Goal: Task Accomplishment & Management: Manage account settings

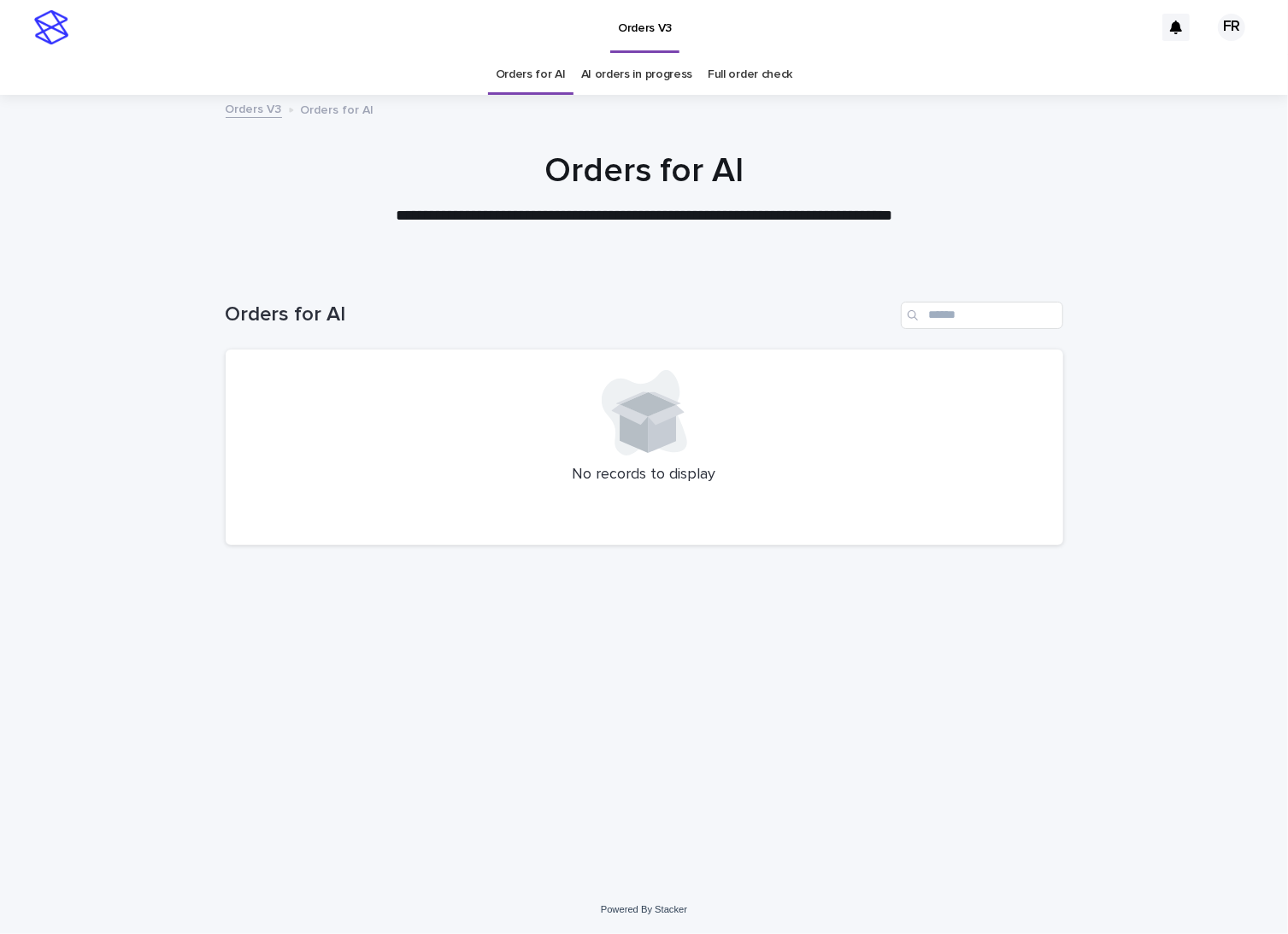
click at [25, 557] on div "Loading... Saving… Loading... Saving… Orders for AI No records to display" at bounding box center [644, 576] width 1288 height 618
click at [44, 586] on div "Loading... Saving… Loading... Saving… Orders for AI No records to display" at bounding box center [644, 576] width 1288 height 618
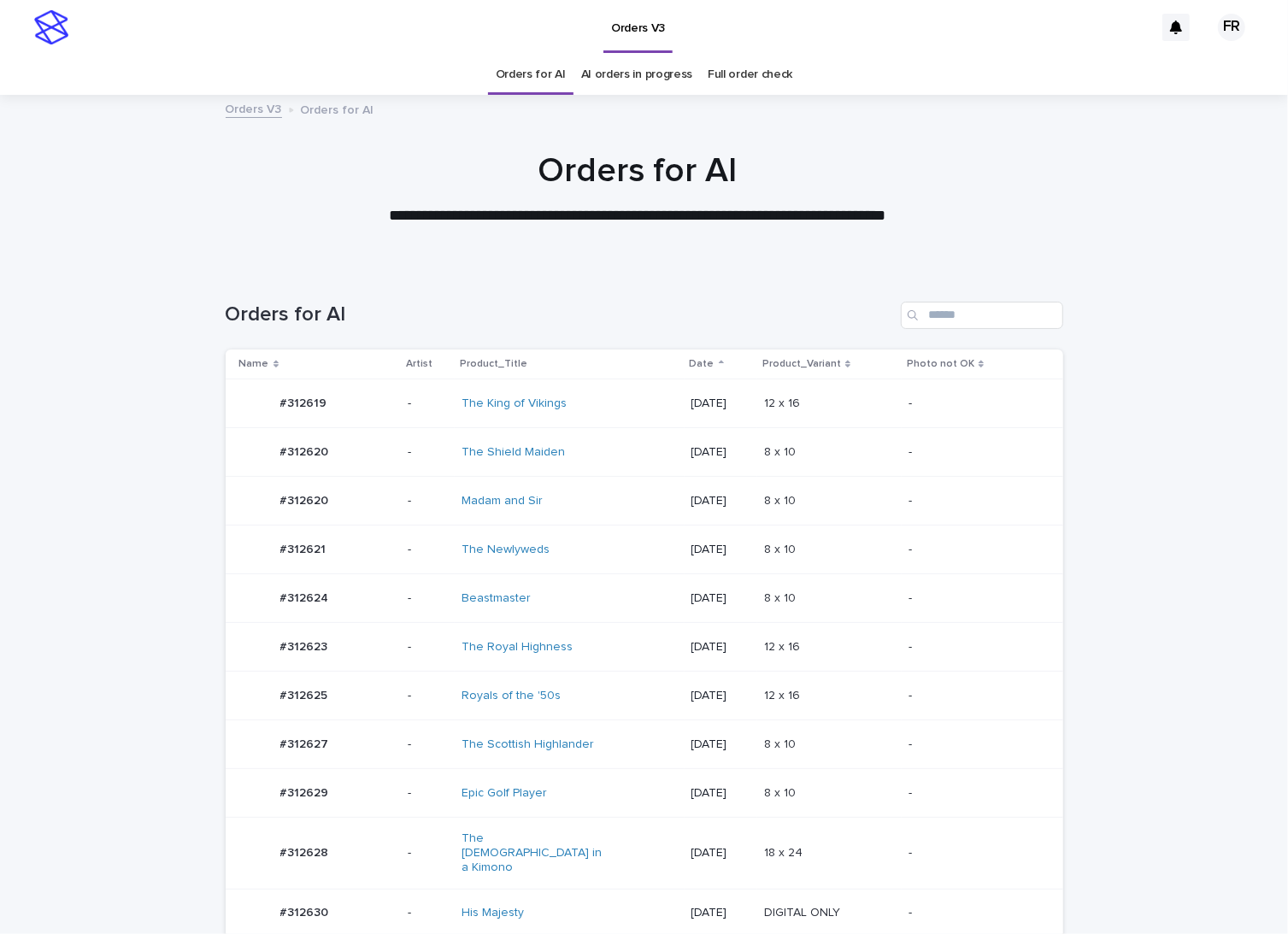
click at [984, 743] on p "-" at bounding box center [971, 745] width 127 height 14
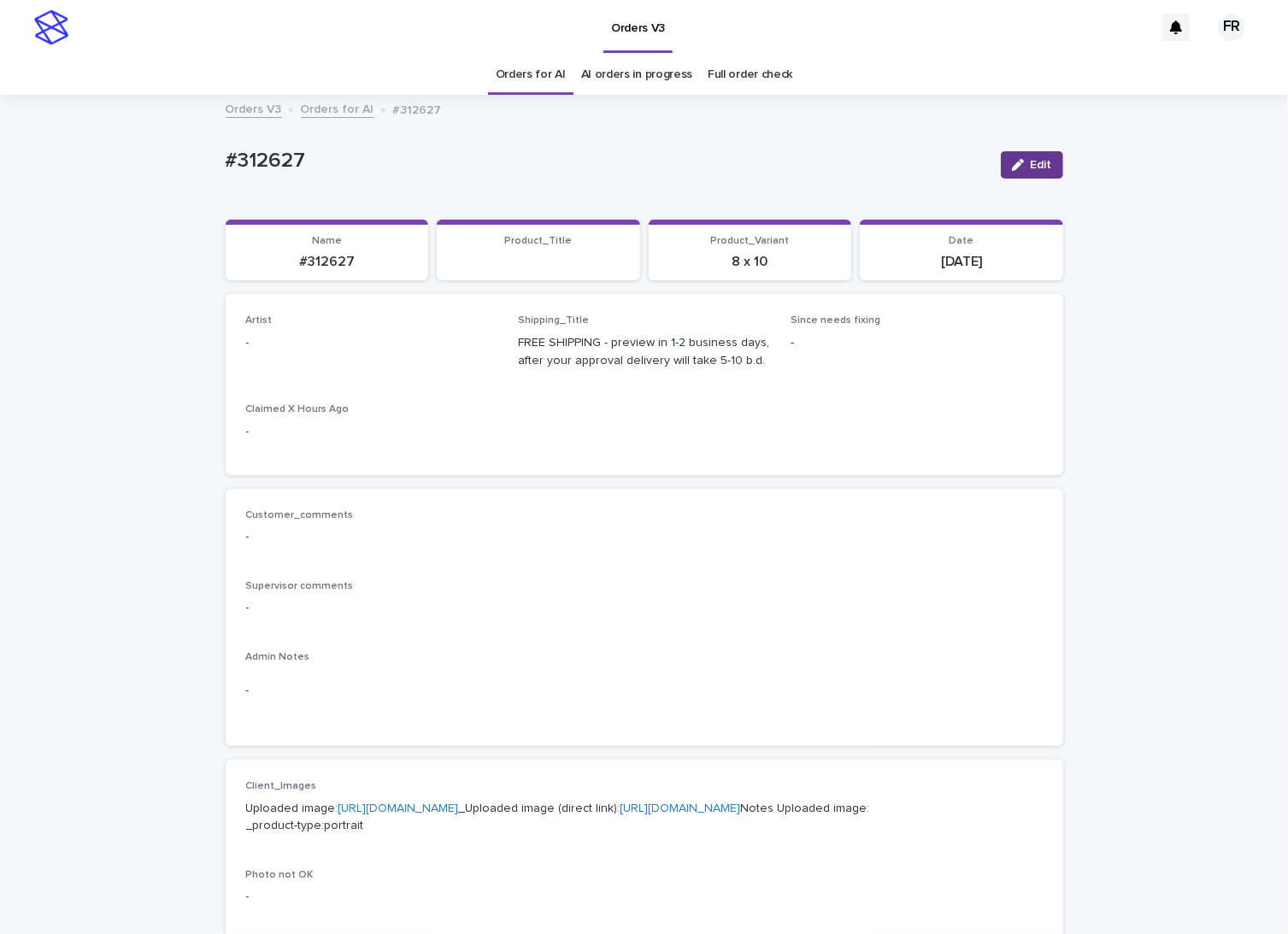
click at [1012, 164] on icon "button" at bounding box center [1018, 165] width 12 height 12
click at [280, 356] on div "Select..." at bounding box center [275, 350] width 43 height 18
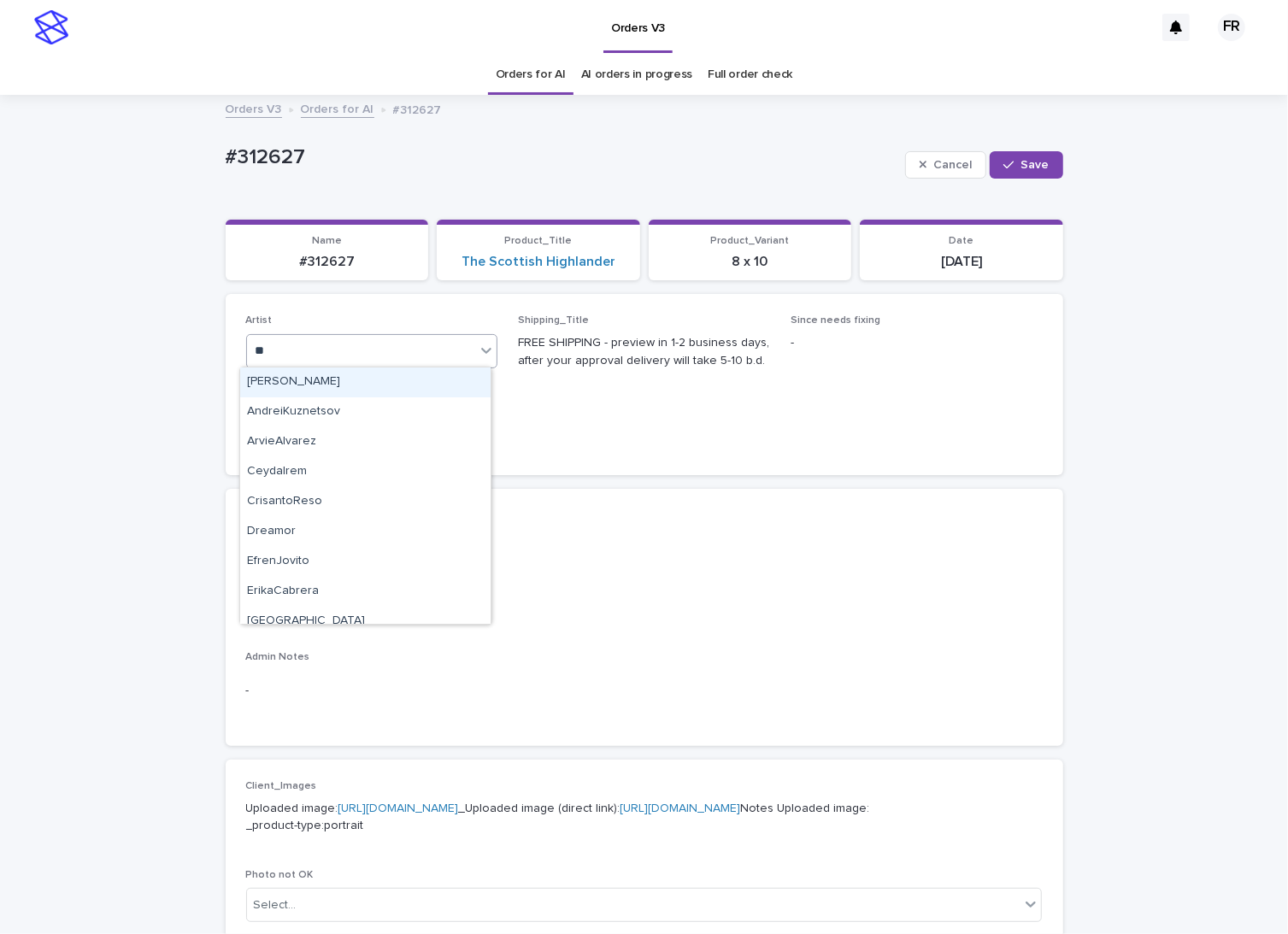
type input "***"
click at [297, 375] on div "FranciscoRebollo" at bounding box center [365, 382] width 250 height 30
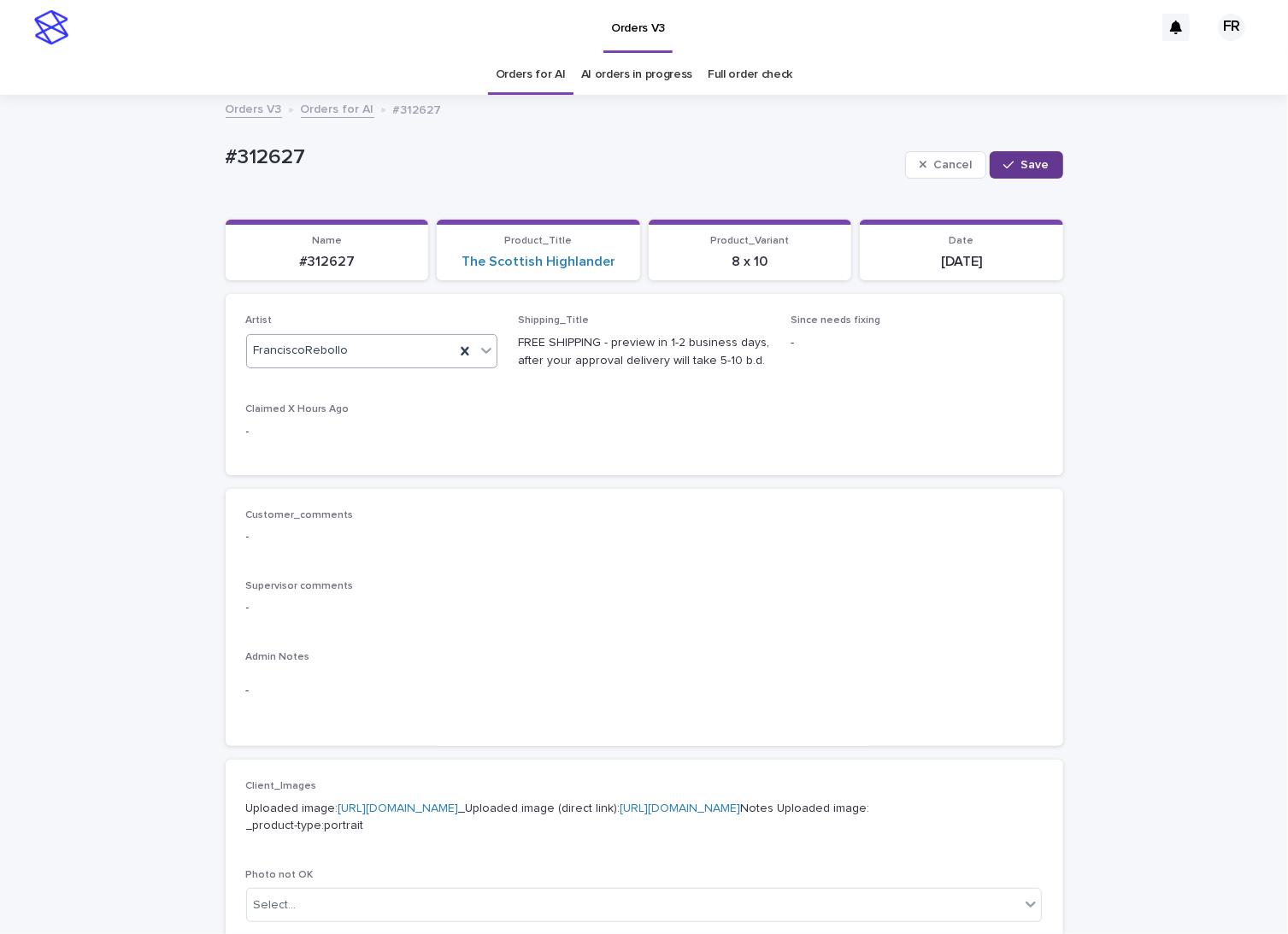
click at [1013, 157] on button "Save" at bounding box center [1026, 165] width 72 height 28
click at [319, 254] on p "#312627" at bounding box center [327, 262] width 183 height 16
click at [321, 256] on p "#312627" at bounding box center [327, 262] width 183 height 16
click at [323, 266] on p "#312627" at bounding box center [327, 262] width 183 height 16
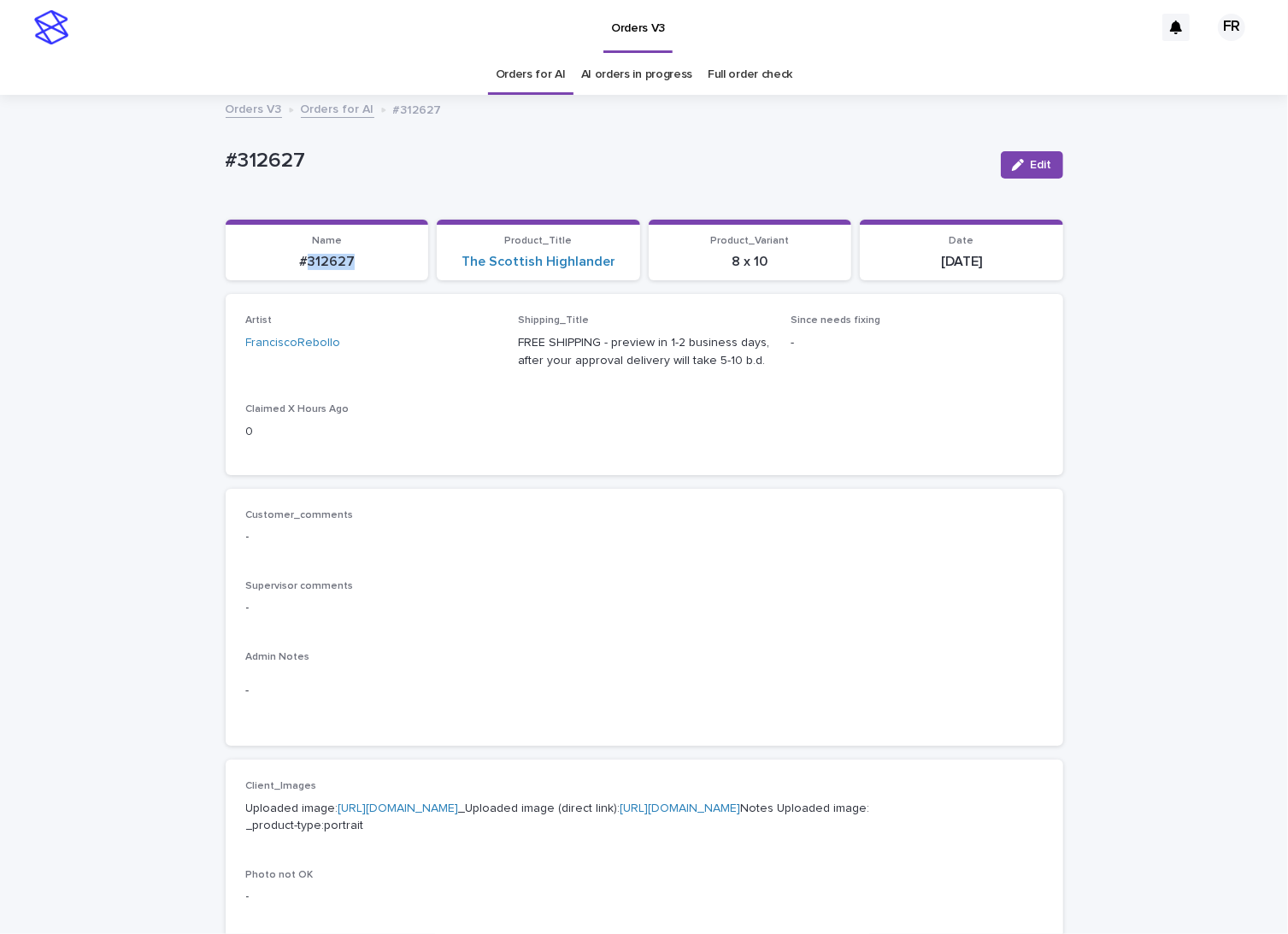
copy p "312627"
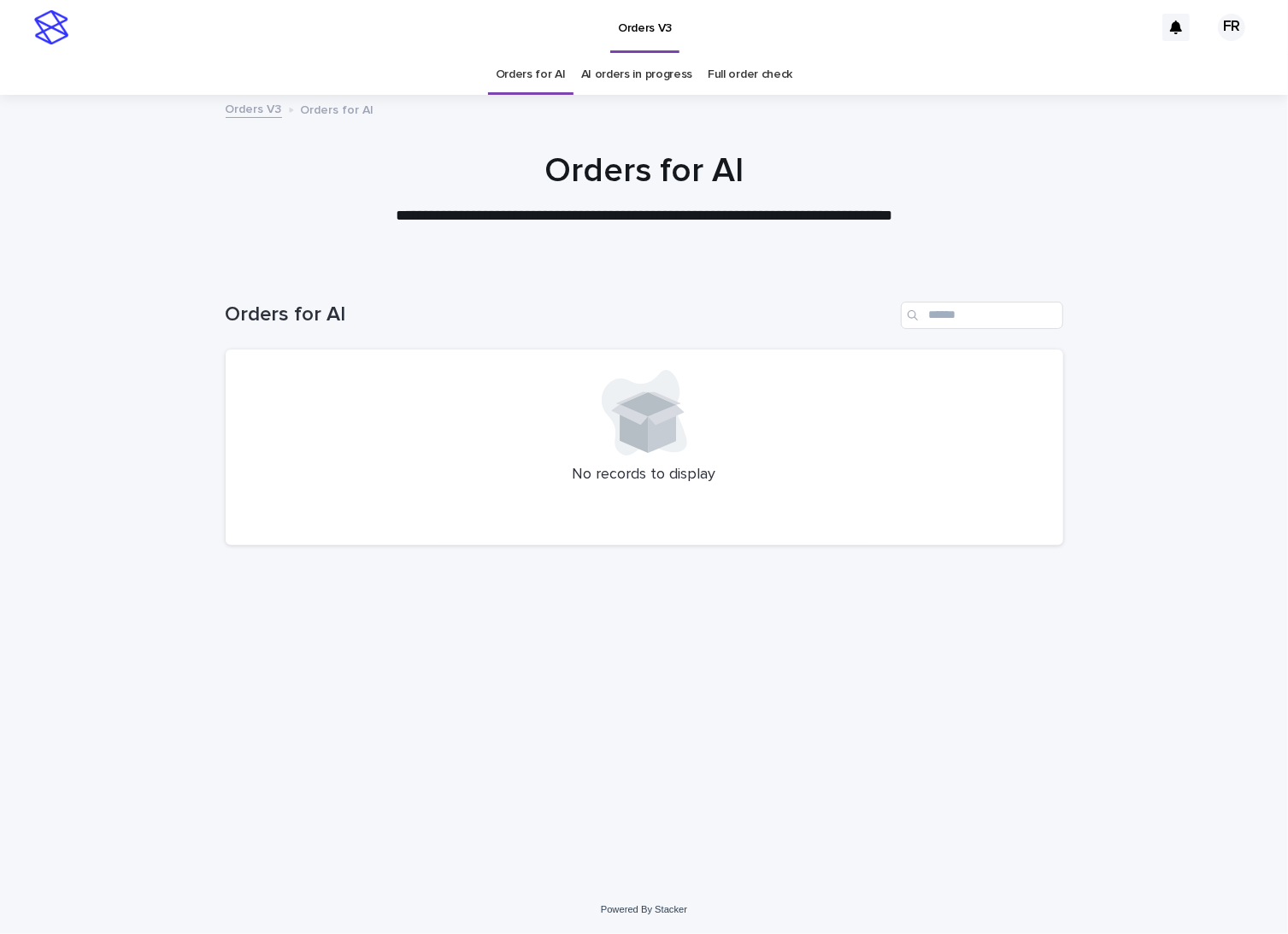
click at [571, 70] on div "Orders for AI" at bounding box center [531, 74] width 86 height 40
click at [561, 70] on link "Orders for AI" at bounding box center [531, 74] width 70 height 40
click at [560, 70] on link "Orders for AI" at bounding box center [531, 74] width 70 height 40
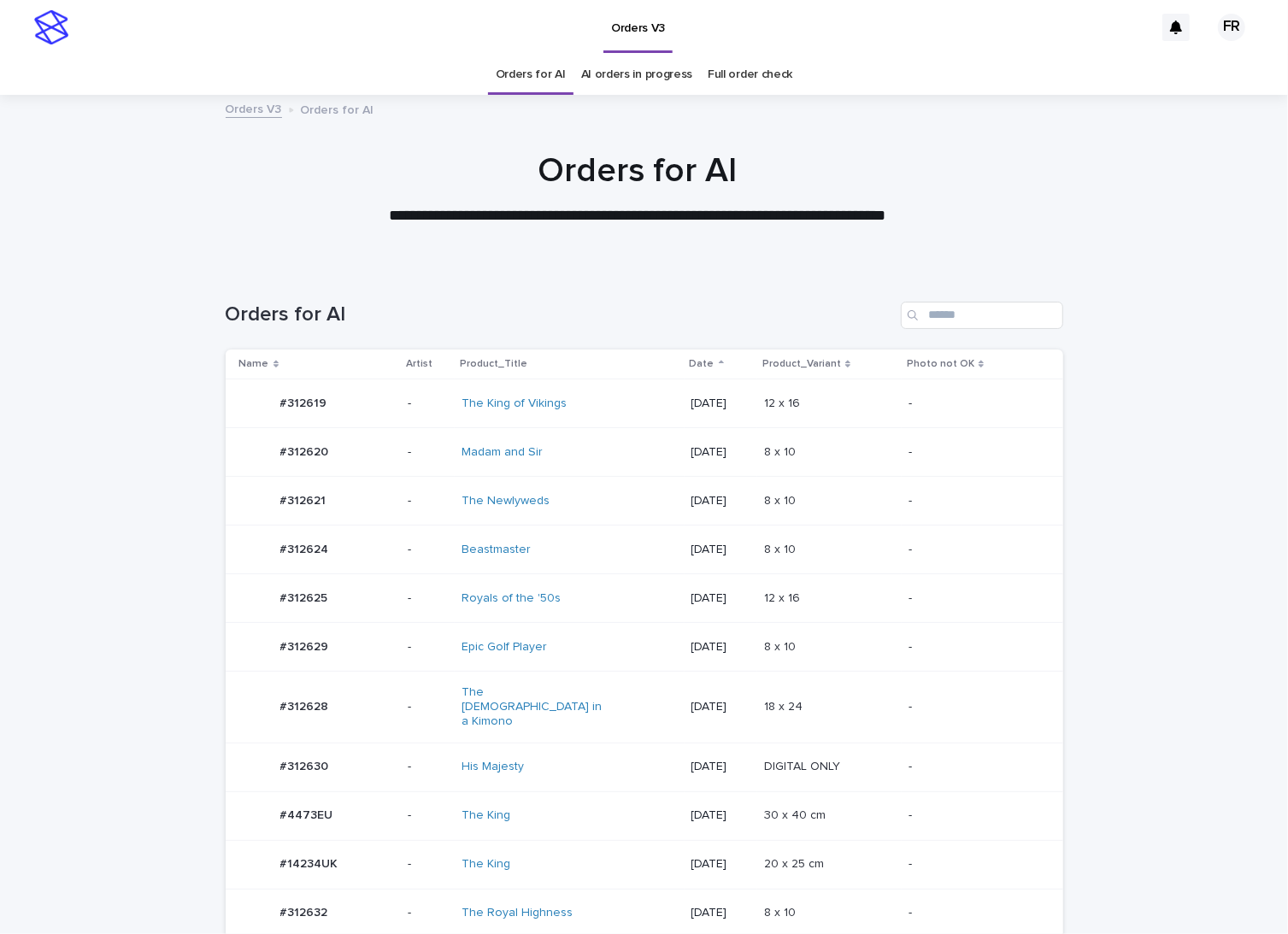
click at [560, 70] on link "Orders for AI" at bounding box center [531, 74] width 70 height 40
click at [879, 693] on div "18 x 24 18 x 24" at bounding box center [829, 707] width 130 height 29
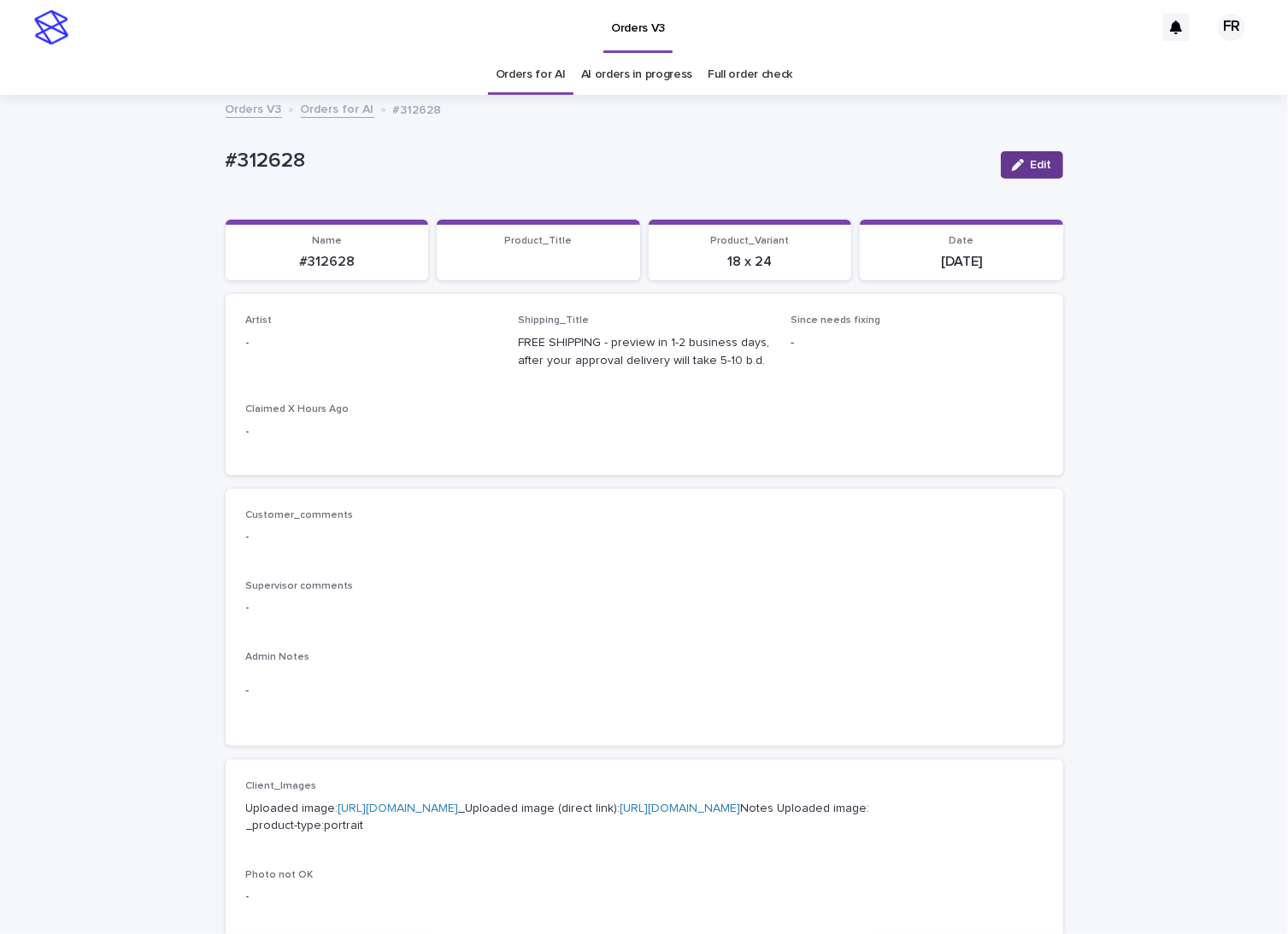
click at [1031, 163] on span "Edit" at bounding box center [1041, 165] width 21 height 12
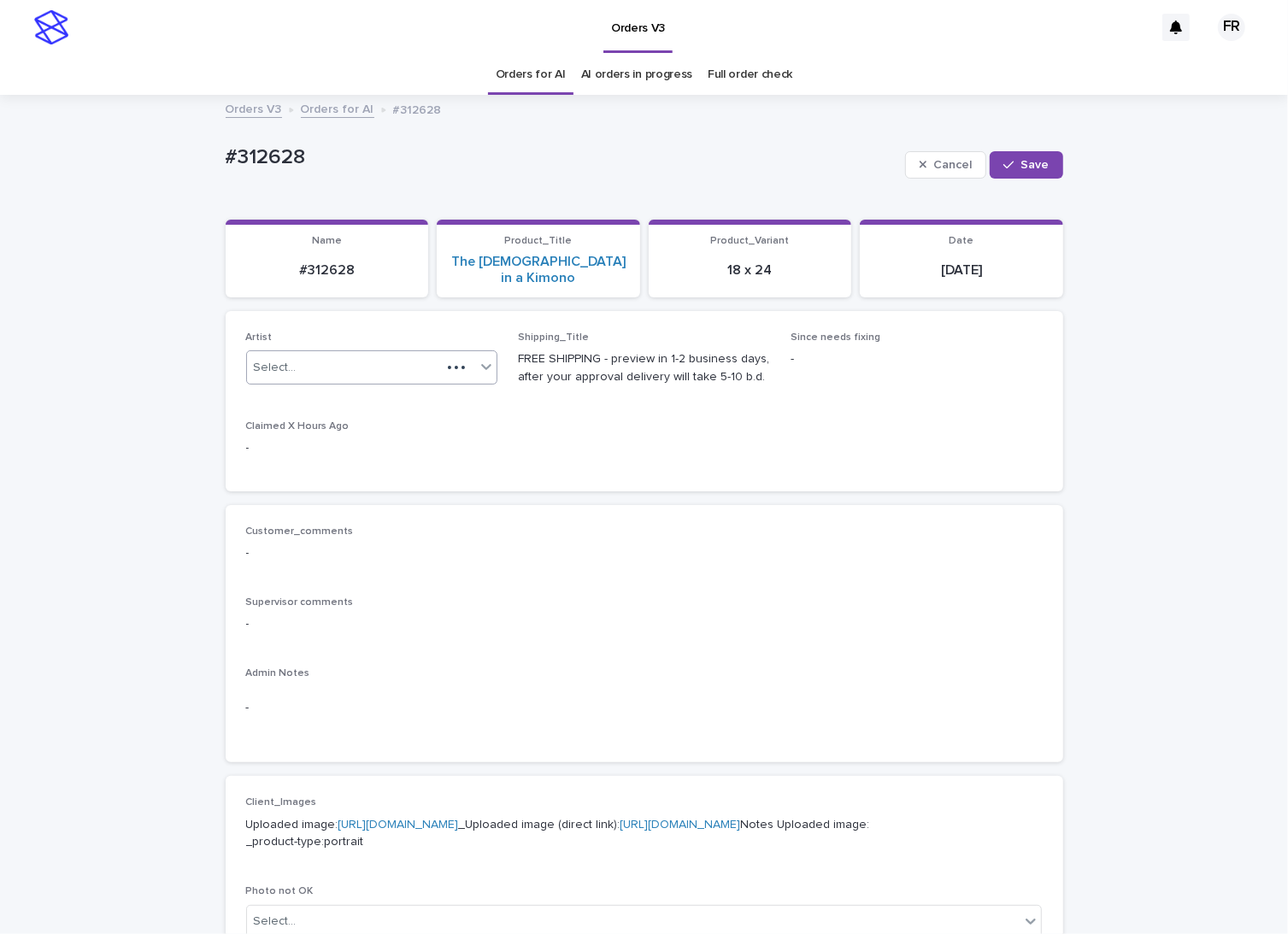
click at [355, 356] on div "Select..." at bounding box center [344, 368] width 195 height 29
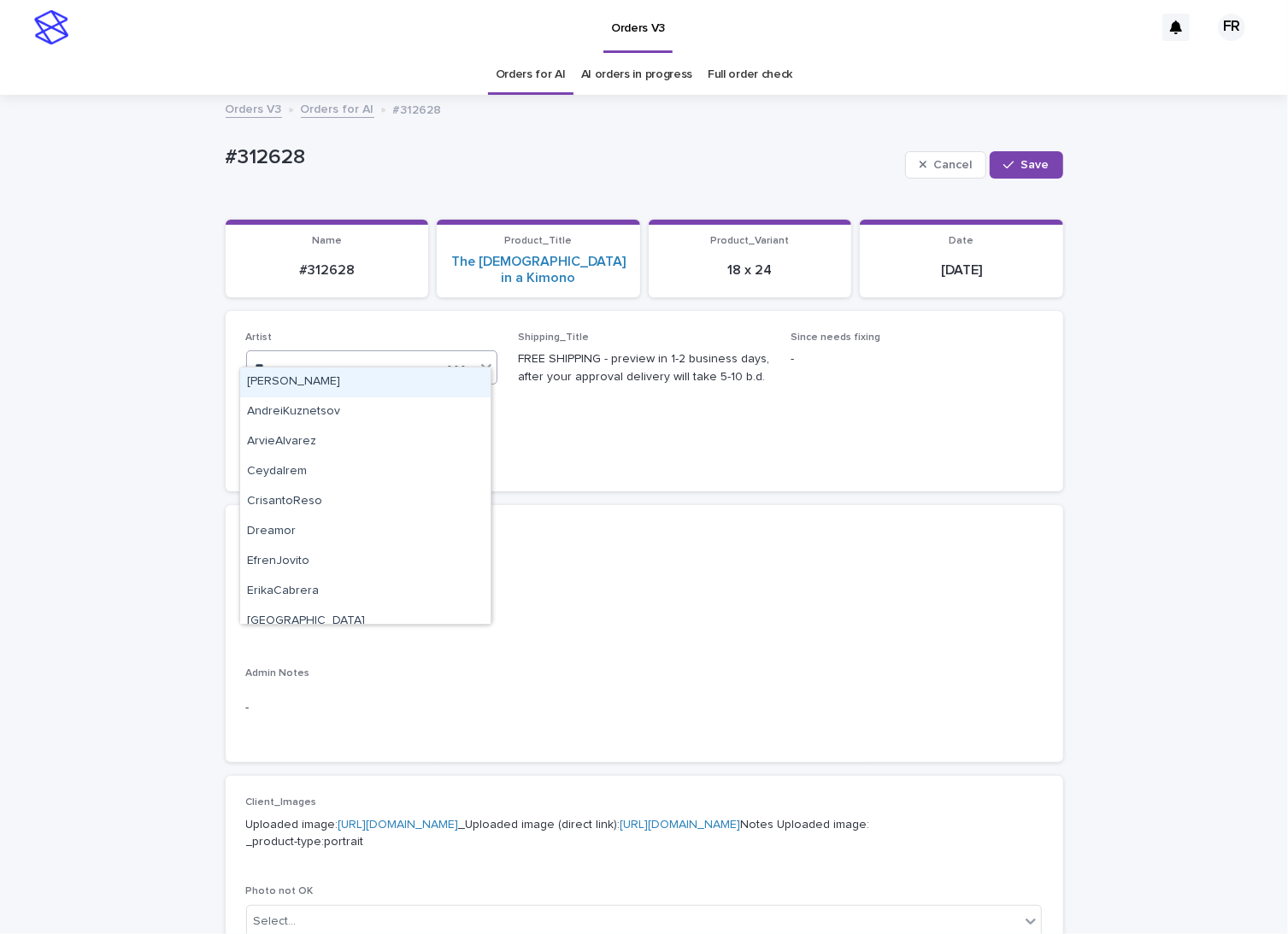
type input "***"
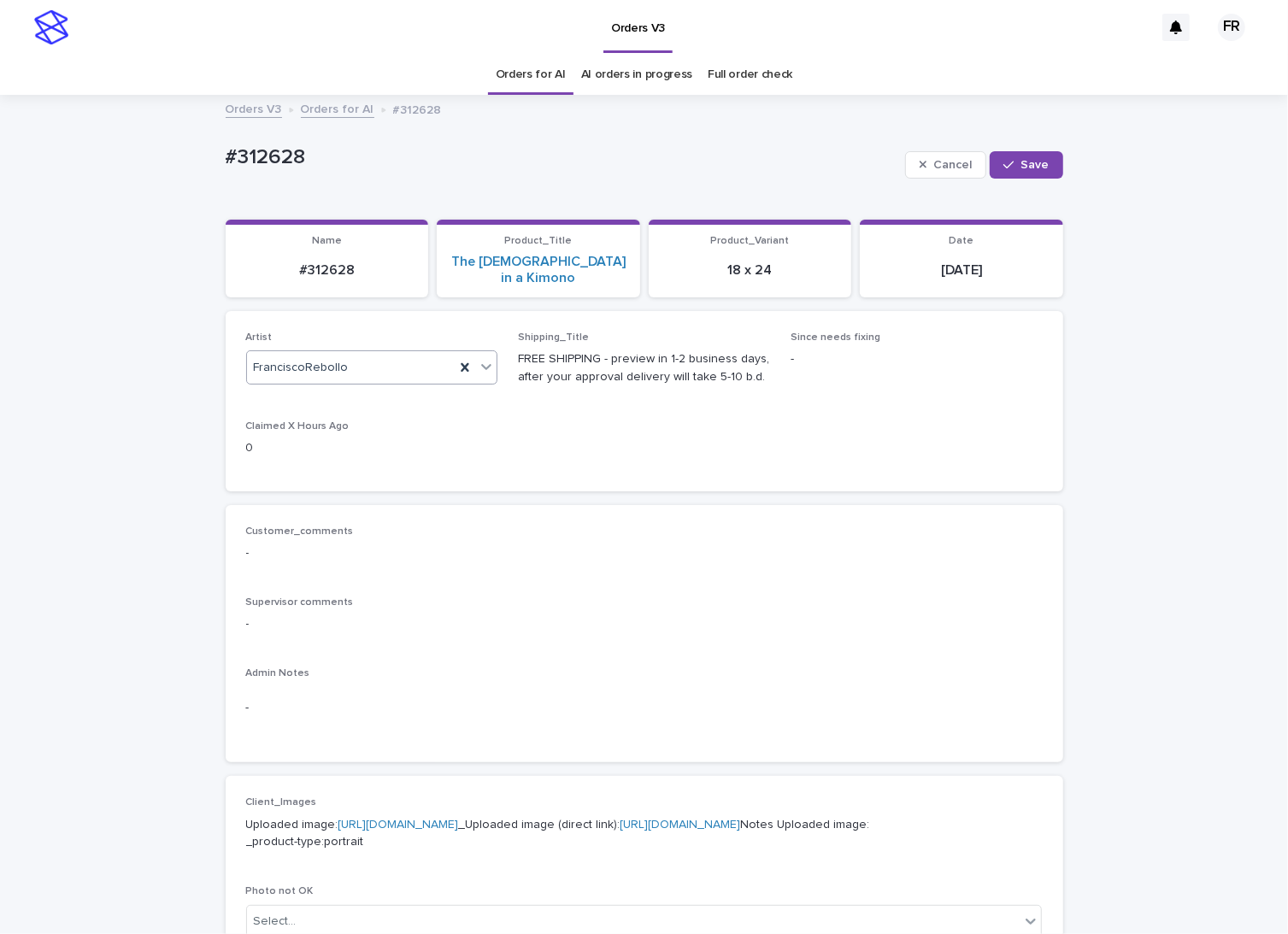
click at [1007, 182] on div "Cancel Save" at bounding box center [984, 165] width 158 height 69
click at [1012, 170] on button "Save" at bounding box center [1026, 165] width 72 height 28
click at [323, 266] on p "#312628" at bounding box center [327, 270] width 183 height 16
copy p "312628"
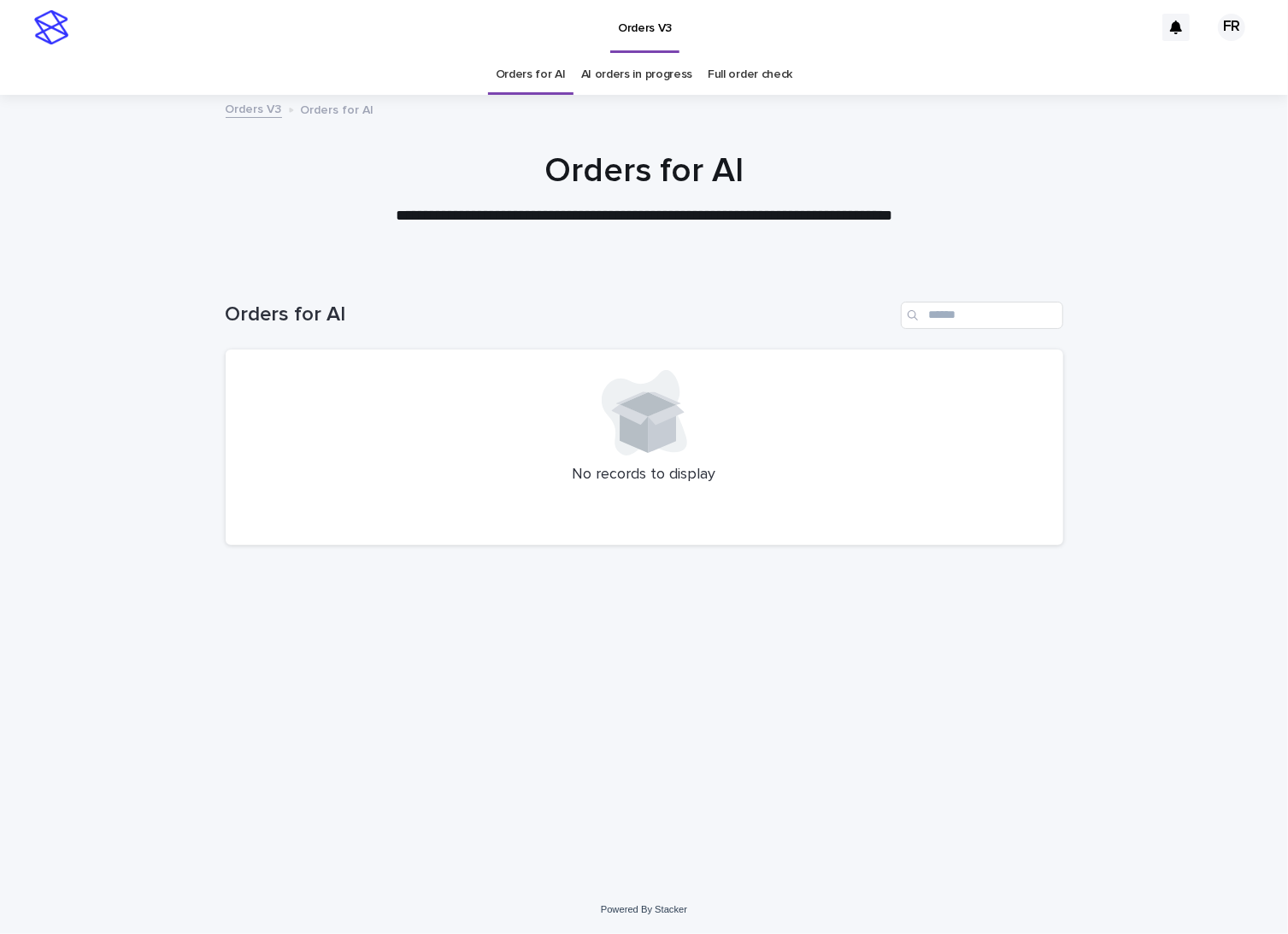
click at [501, 72] on div "Orders for AI" at bounding box center [531, 74] width 86 height 40
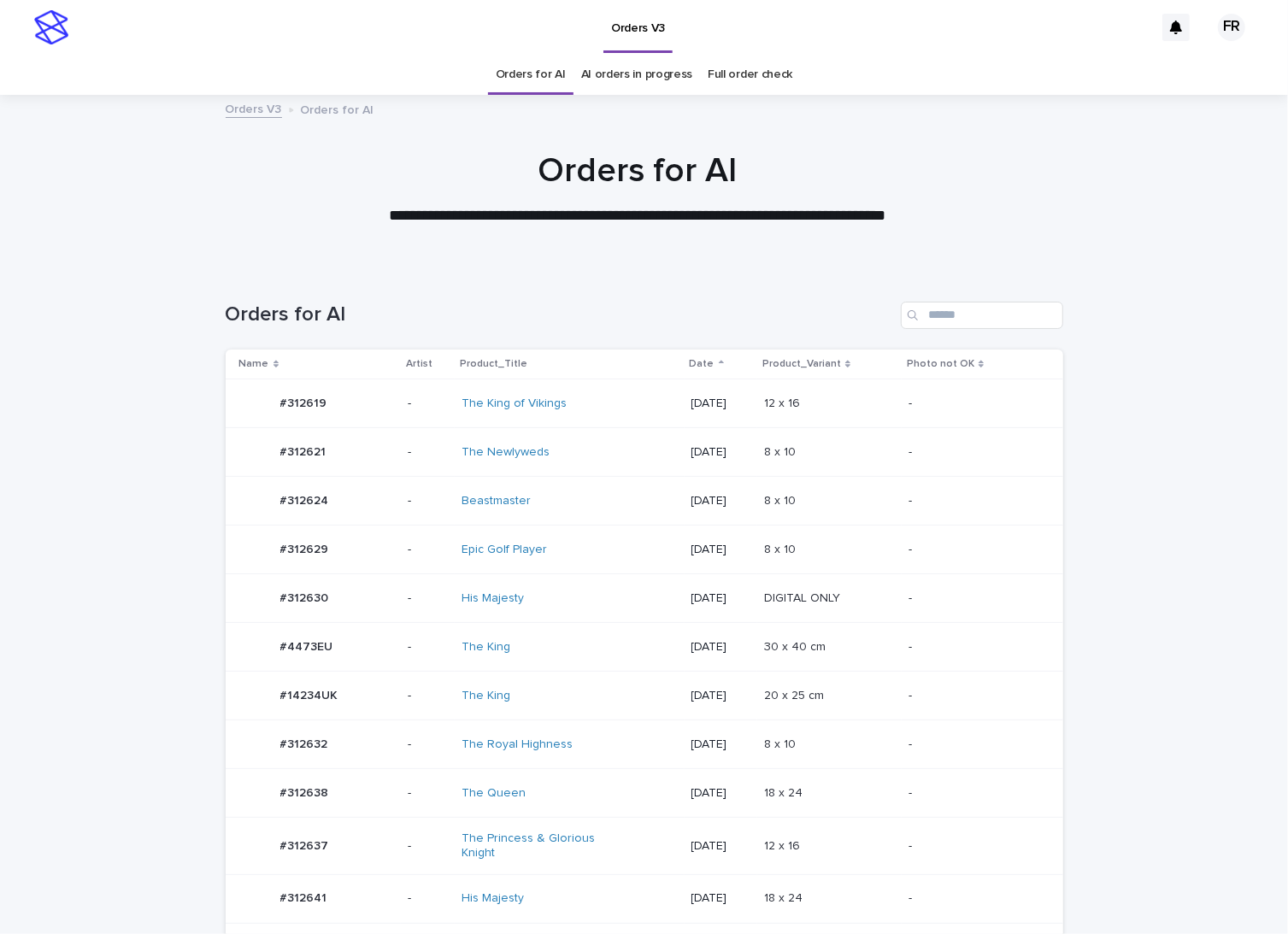
click at [532, 78] on link "Orders for AI" at bounding box center [531, 74] width 70 height 40
click at [532, 79] on link "Orders for AI" at bounding box center [531, 74] width 70 height 40
click at [856, 732] on div "8 x 10 8 x 10" at bounding box center [829, 745] width 130 height 29
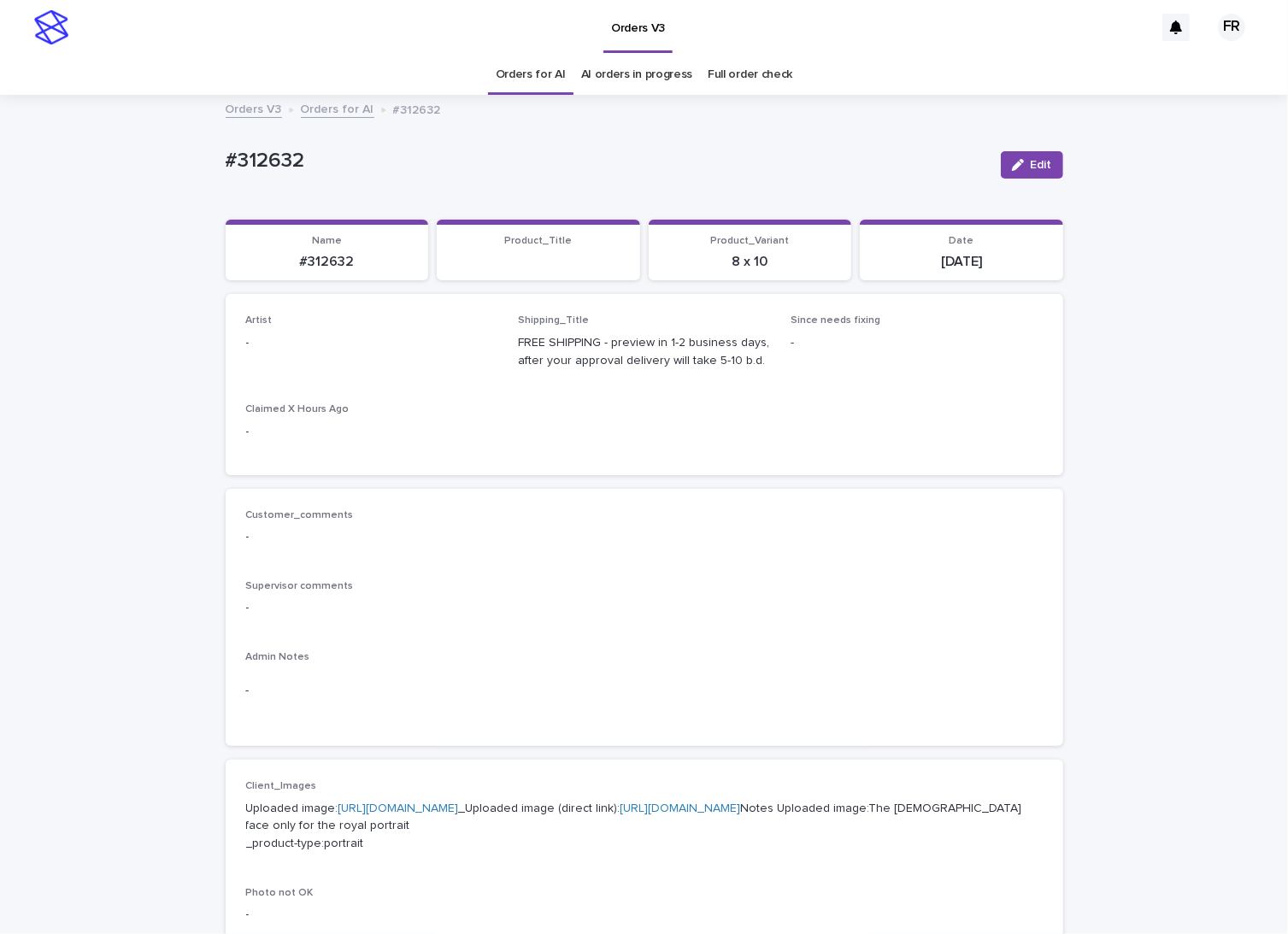
click at [1020, 162] on div "button" at bounding box center [1021, 165] width 19 height 12
click at [347, 364] on div "Select..." at bounding box center [344, 351] width 195 height 29
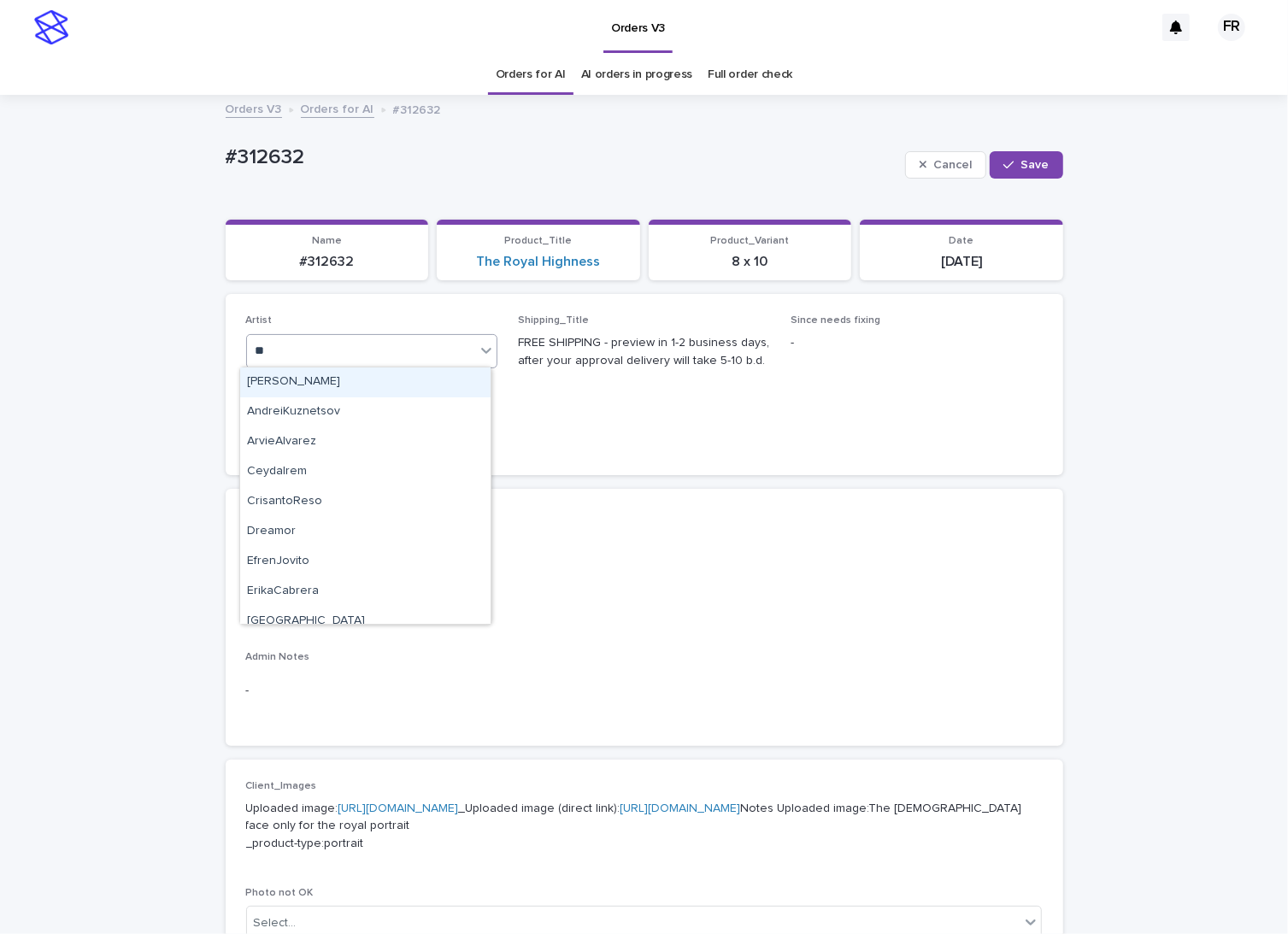
type input "***"
click at [419, 383] on div "FranciscoRebollo" at bounding box center [365, 382] width 250 height 30
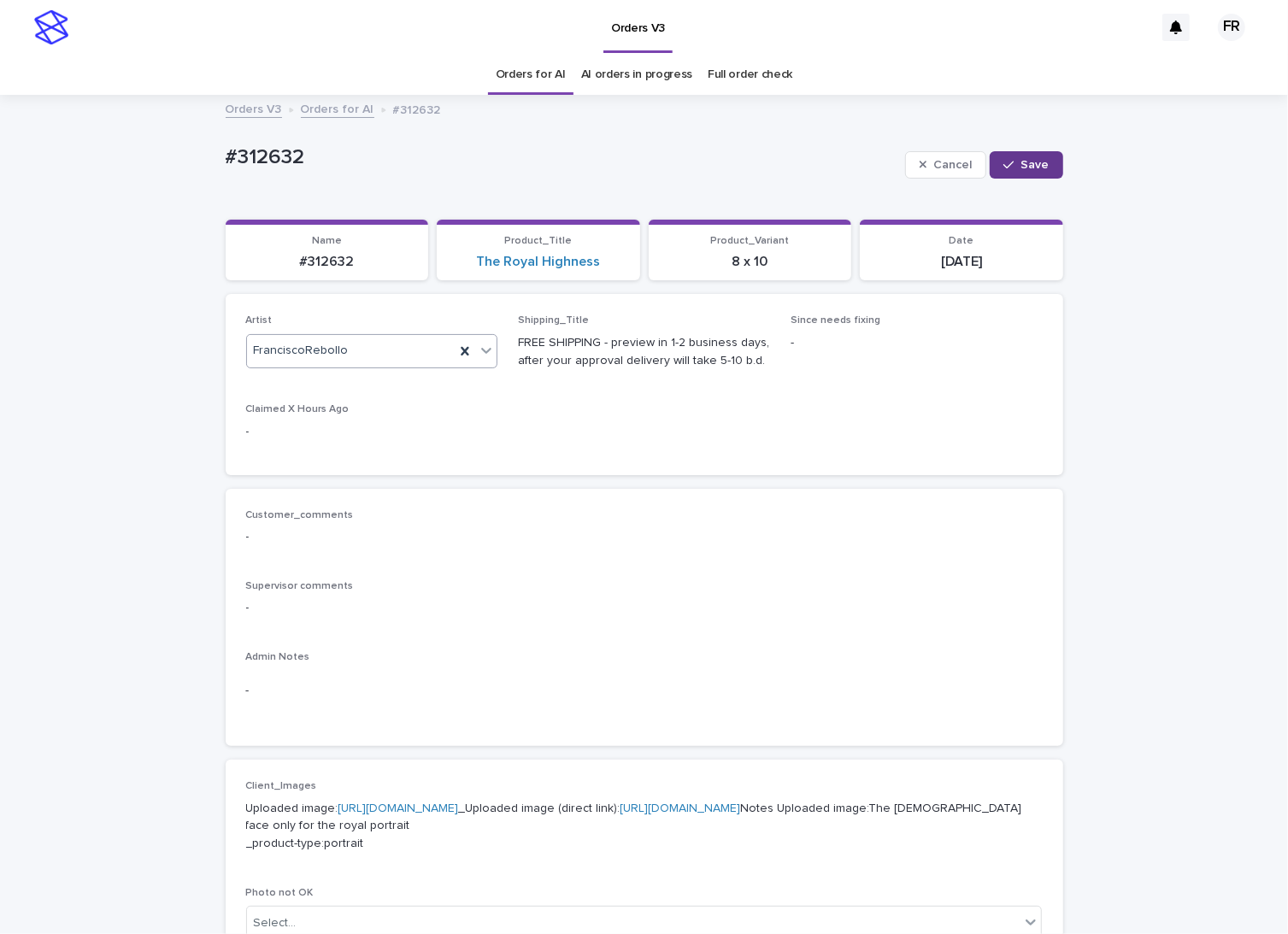
click at [992, 163] on button "Save" at bounding box center [1026, 165] width 72 height 28
click at [325, 256] on p "#312632" at bounding box center [327, 262] width 183 height 16
copy p "312632"
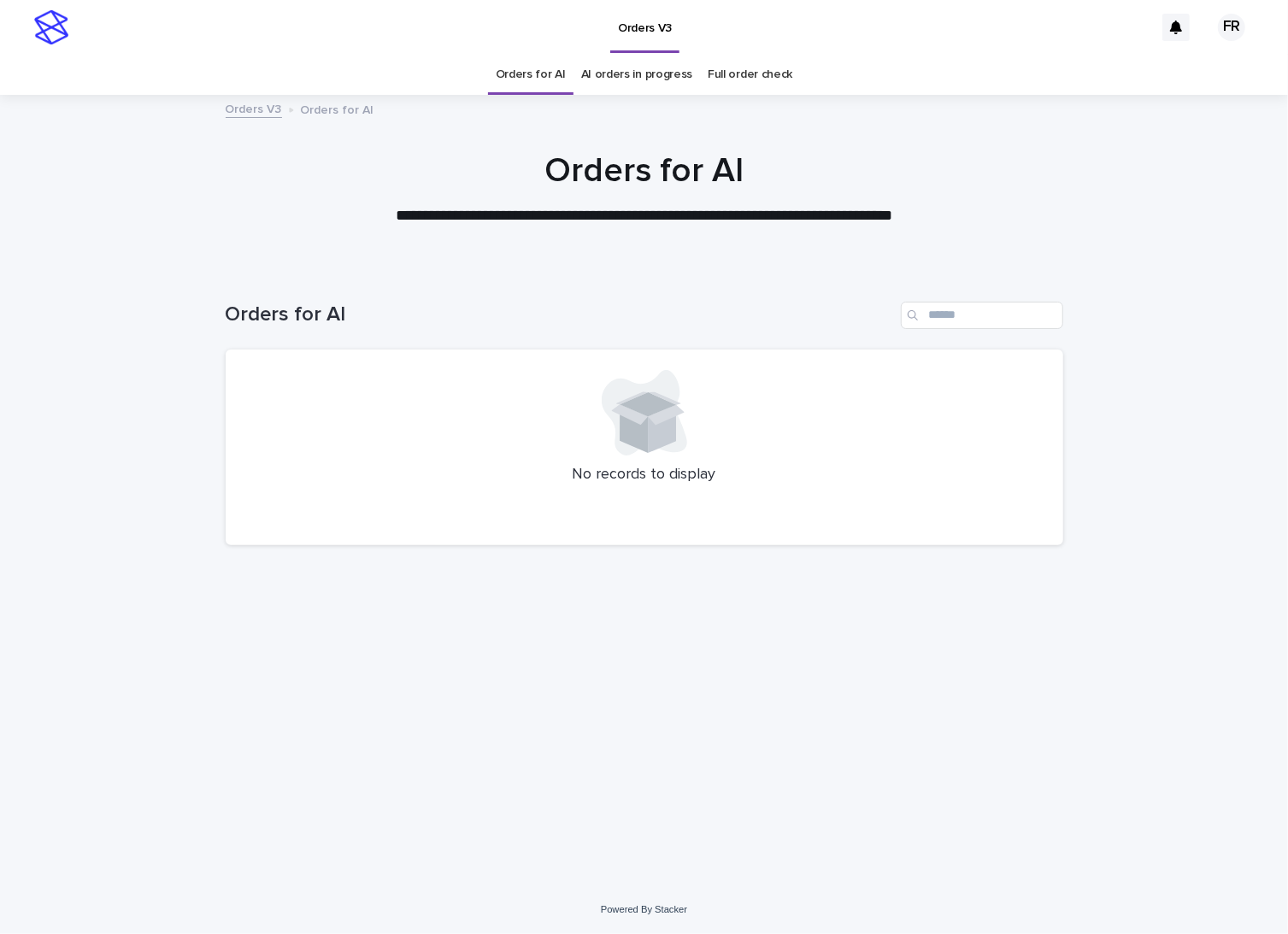
click at [538, 70] on link "Orders for AI" at bounding box center [531, 74] width 70 height 40
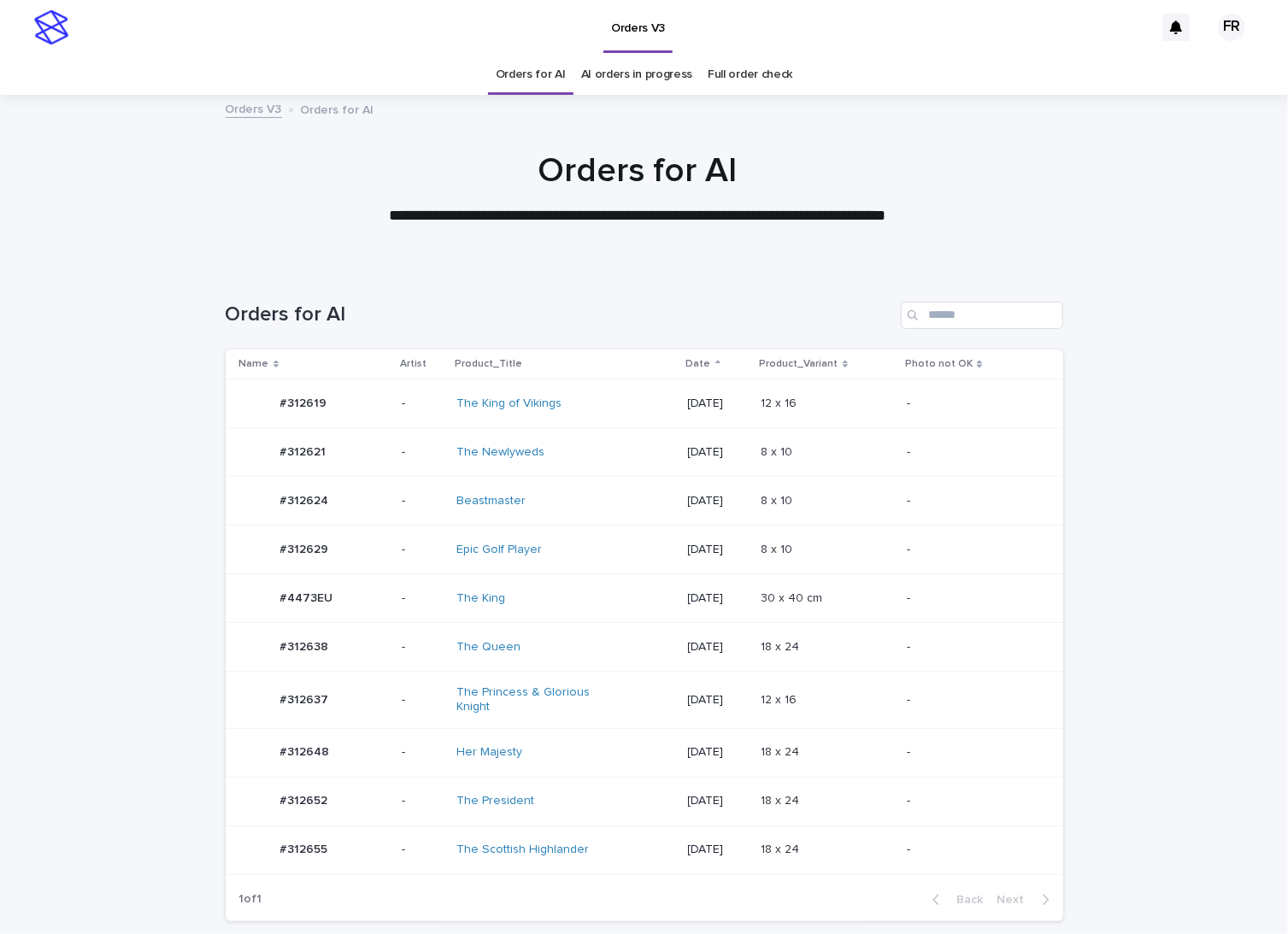
click at [538, 70] on link "Orders for AI" at bounding box center [531, 74] width 70 height 40
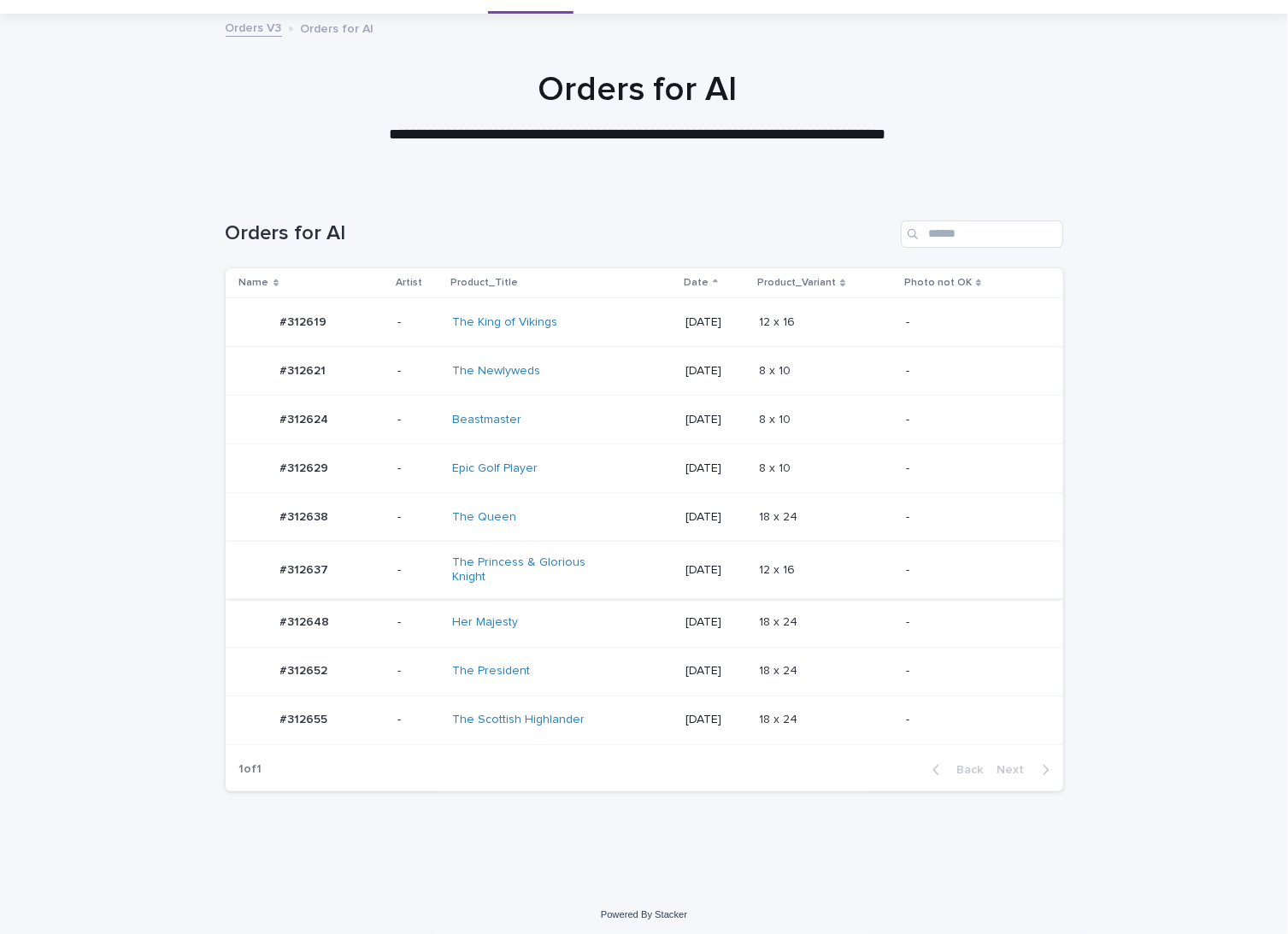
scroll to position [59, 0]
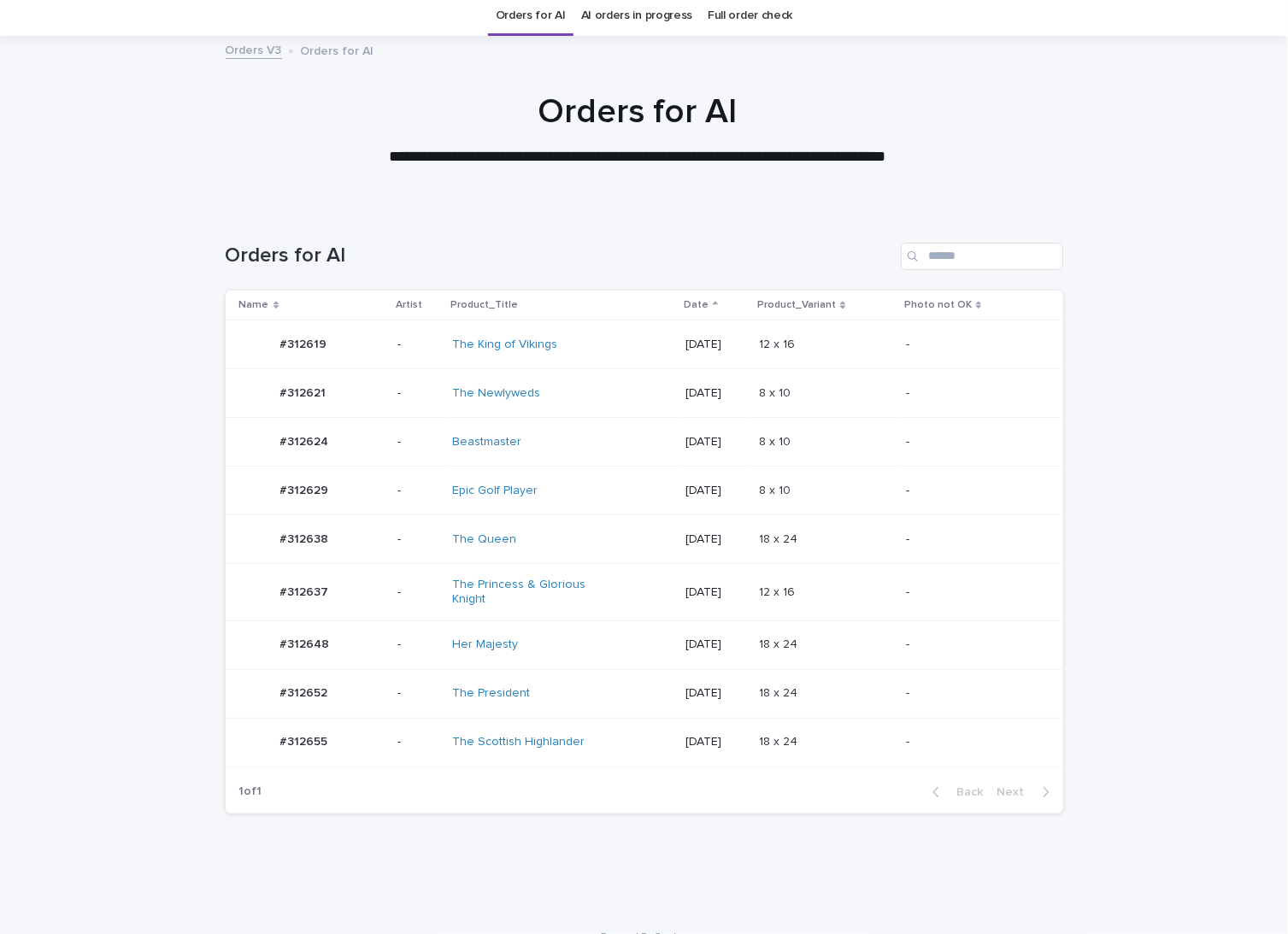
click at [957, 592] on p "-" at bounding box center [971, 592] width 129 height 14
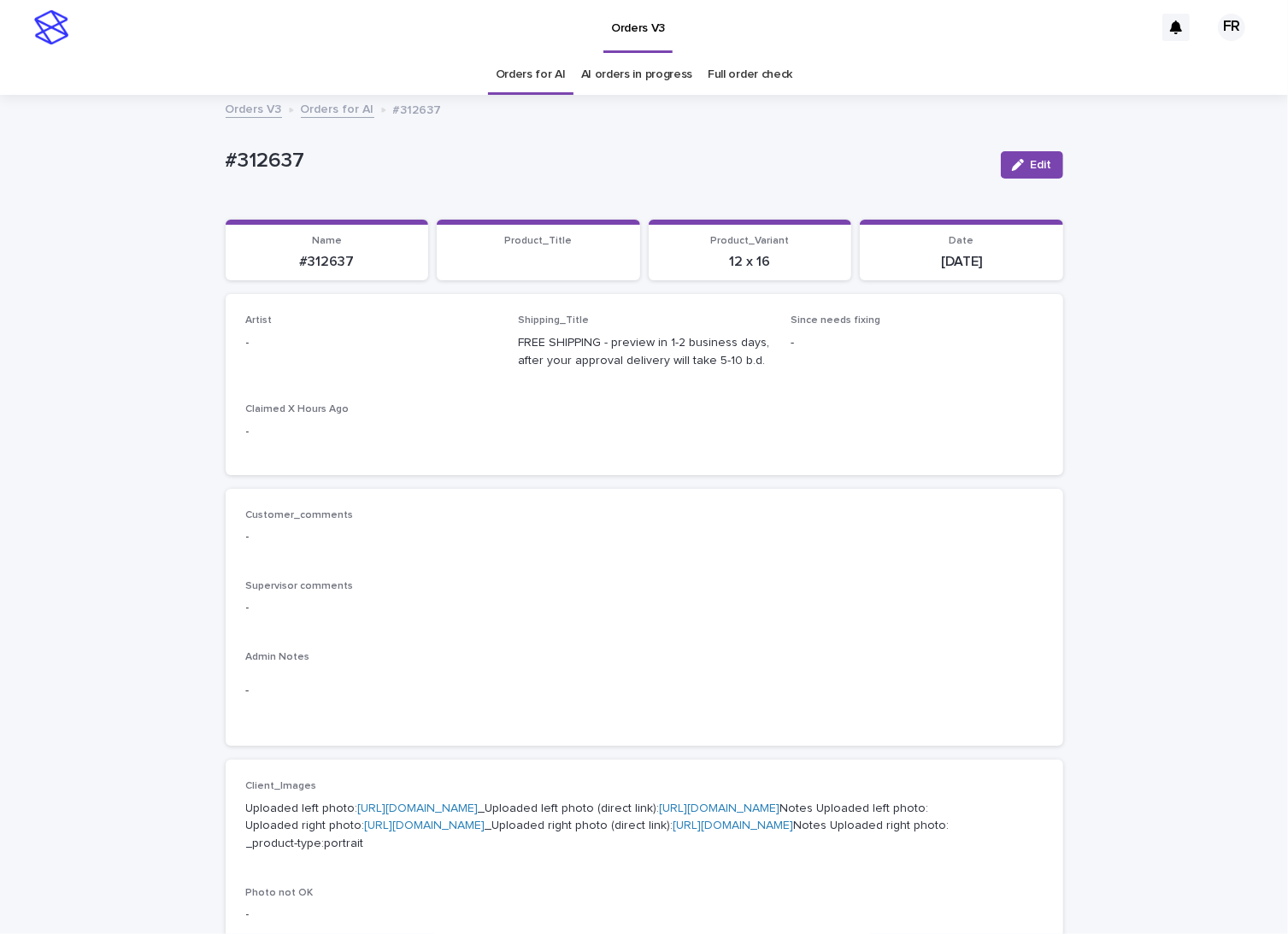
drag, startPoint x: 1020, startPoint y: 167, endPoint x: 836, endPoint y: 174, distance: 184.1
click at [1019, 166] on div "button" at bounding box center [1021, 165] width 19 height 12
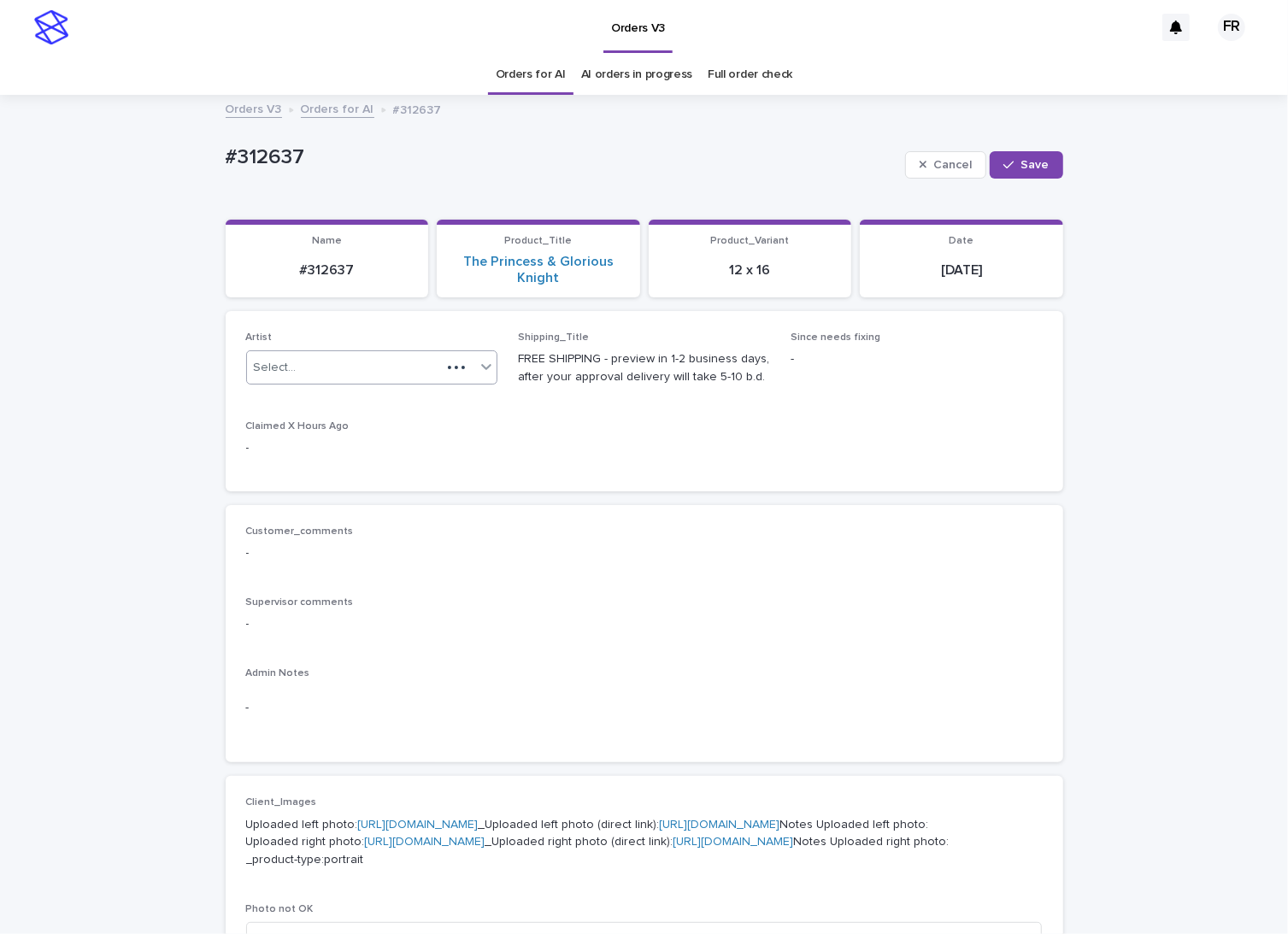
click at [347, 353] on div "Artist Select..." at bounding box center [372, 365] width 252 height 67
click at [342, 356] on div "Select..." at bounding box center [361, 368] width 229 height 29
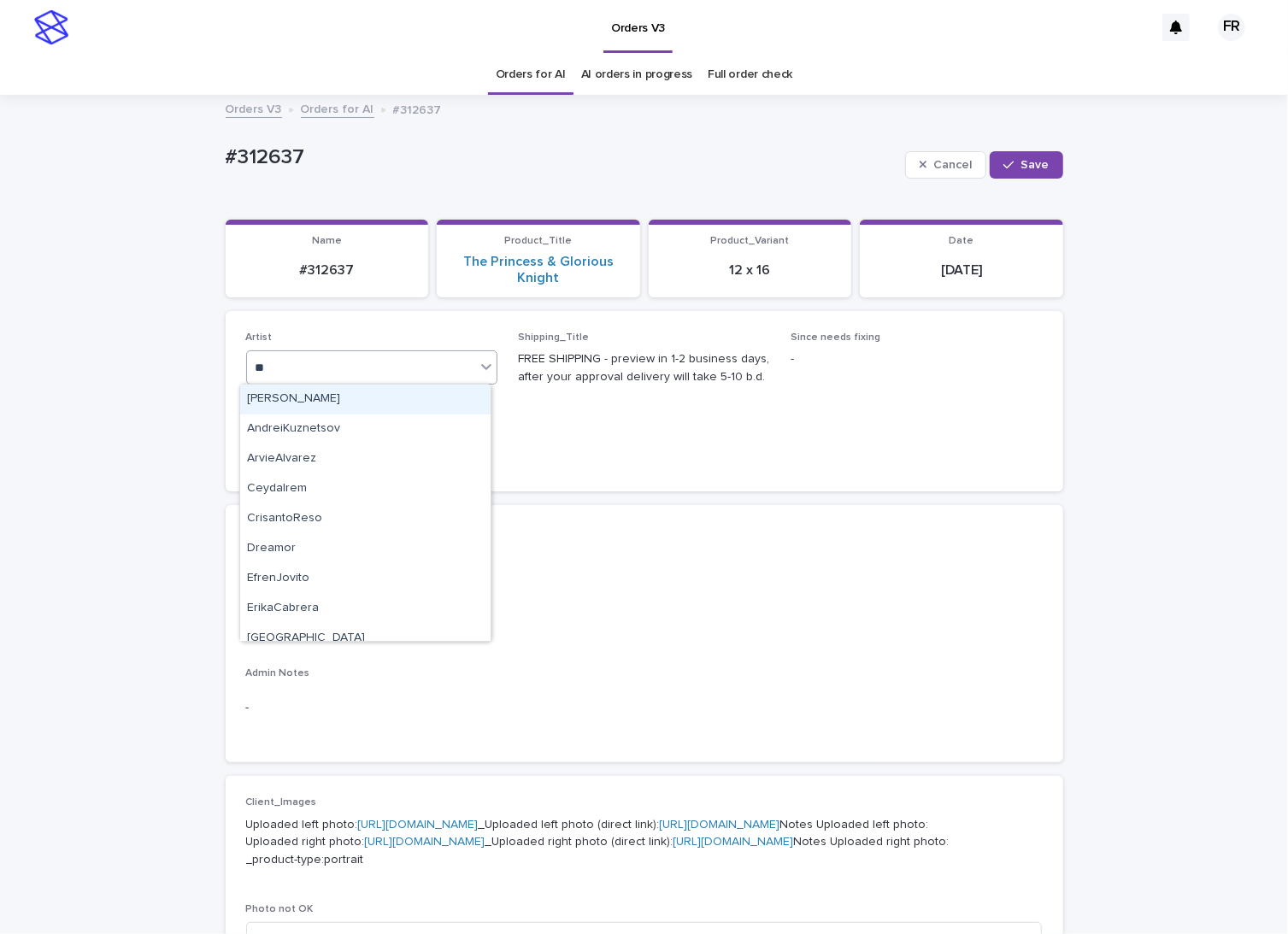
type input "***"
click at [287, 390] on div "FranciscoRebollo" at bounding box center [365, 399] width 250 height 30
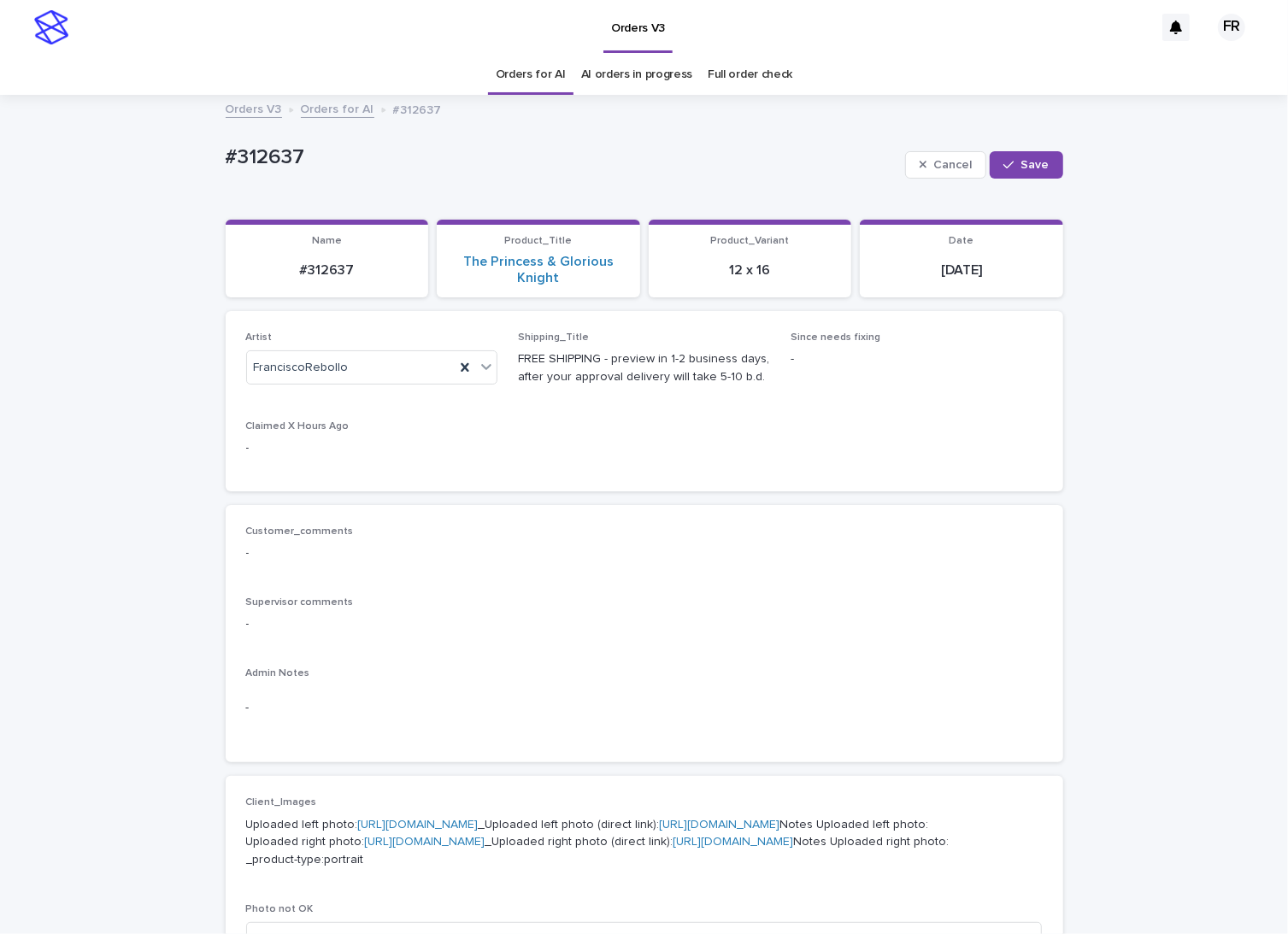
click at [1043, 144] on div "Cancel Save" at bounding box center [984, 165] width 158 height 69
click at [1035, 160] on span "Save" at bounding box center [1036, 165] width 29 height 12
click at [328, 272] on p "#312637" at bounding box center [327, 270] width 183 height 16
click at [329, 272] on p "#312637" at bounding box center [327, 270] width 183 height 16
copy p "312637"
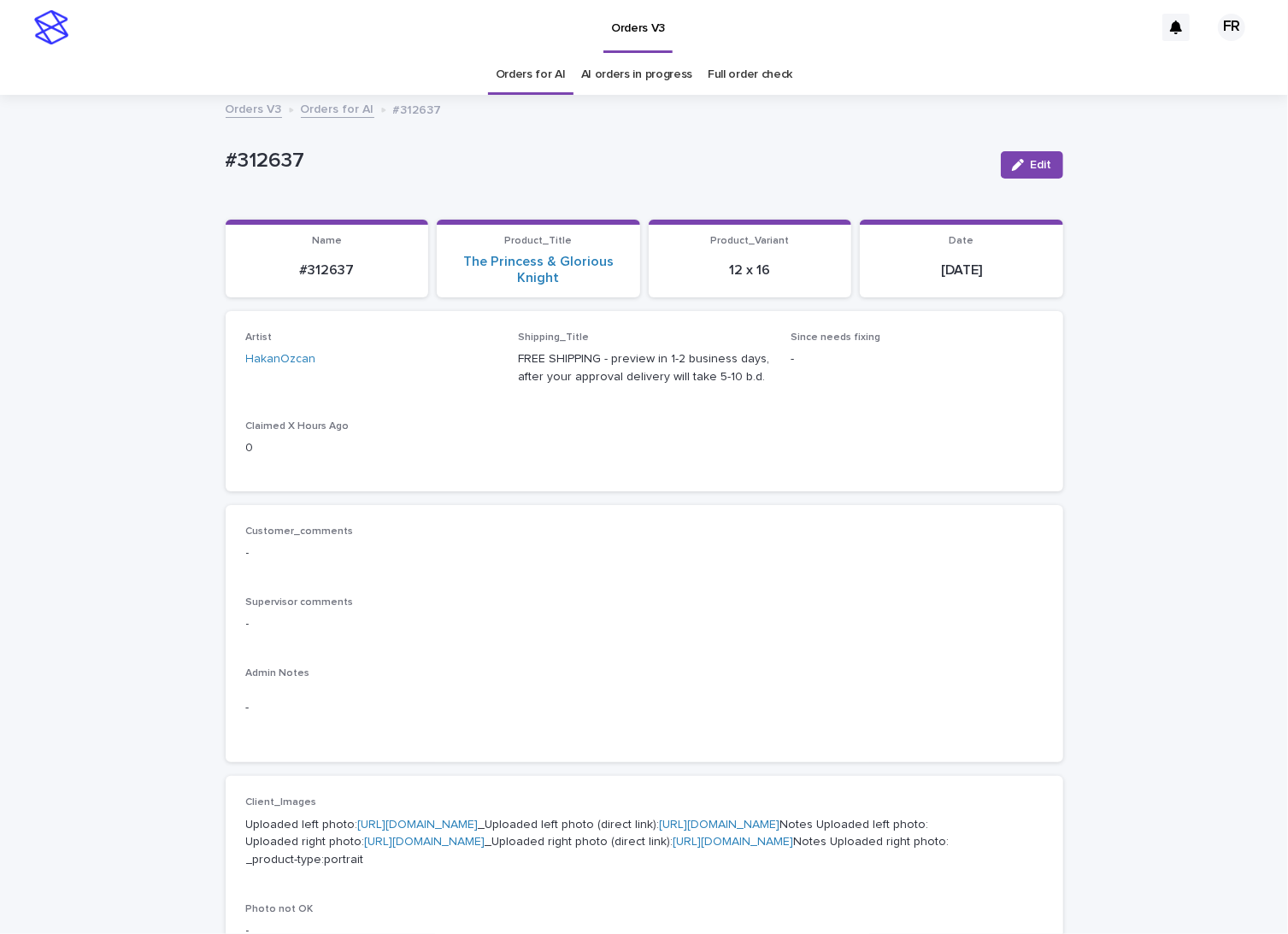
click at [504, 385] on div "Artist HakanOzcan Shipping_Title FREE SHIPPING - preview in 1-2 business days, …" at bounding box center [644, 401] width 797 height 139
click at [1020, 155] on button "Edit" at bounding box center [1032, 165] width 63 height 28
click at [323, 365] on div "HakanOzcan" at bounding box center [350, 368] width 208 height 29
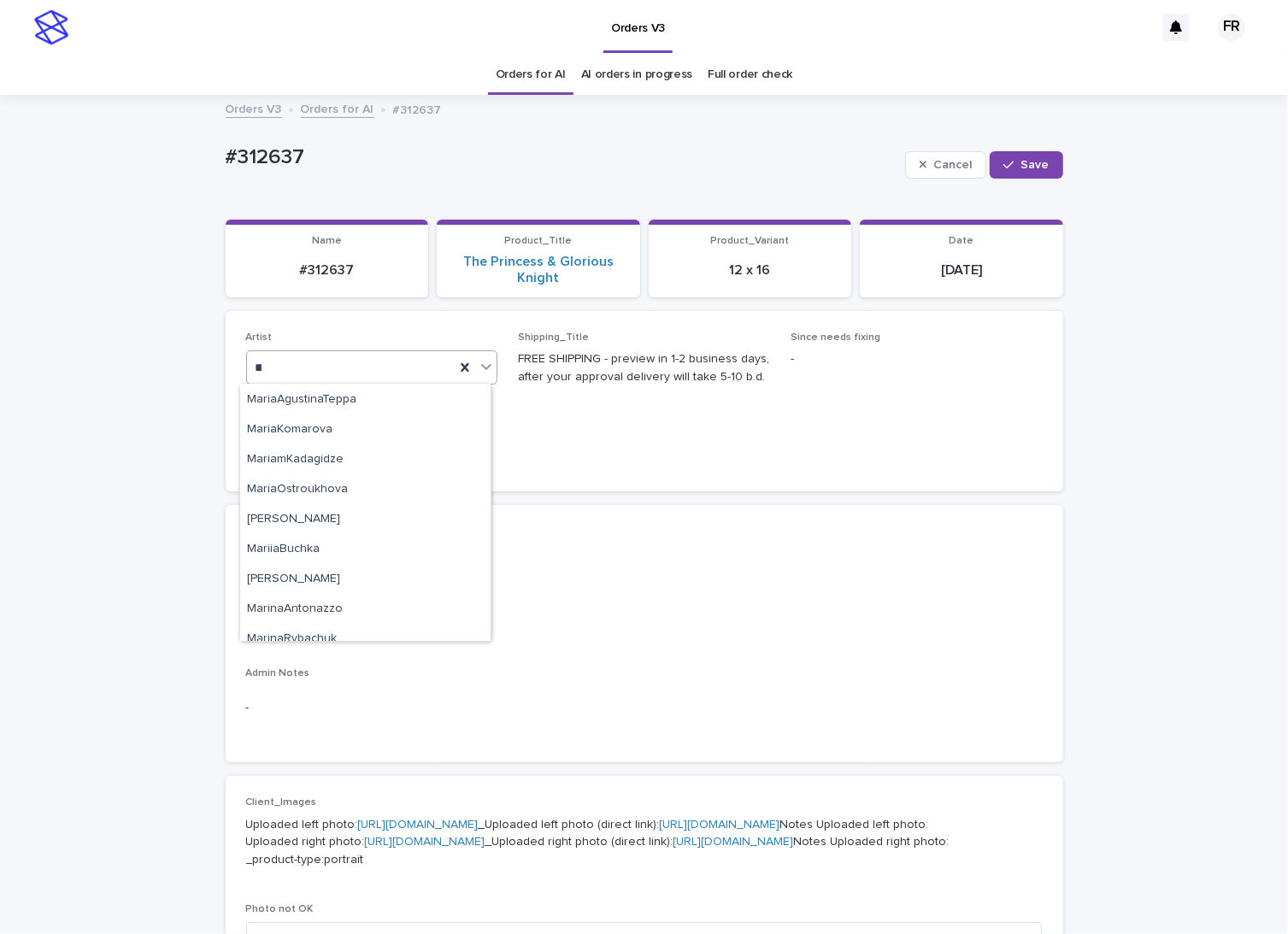
scroll to position [821, 0]
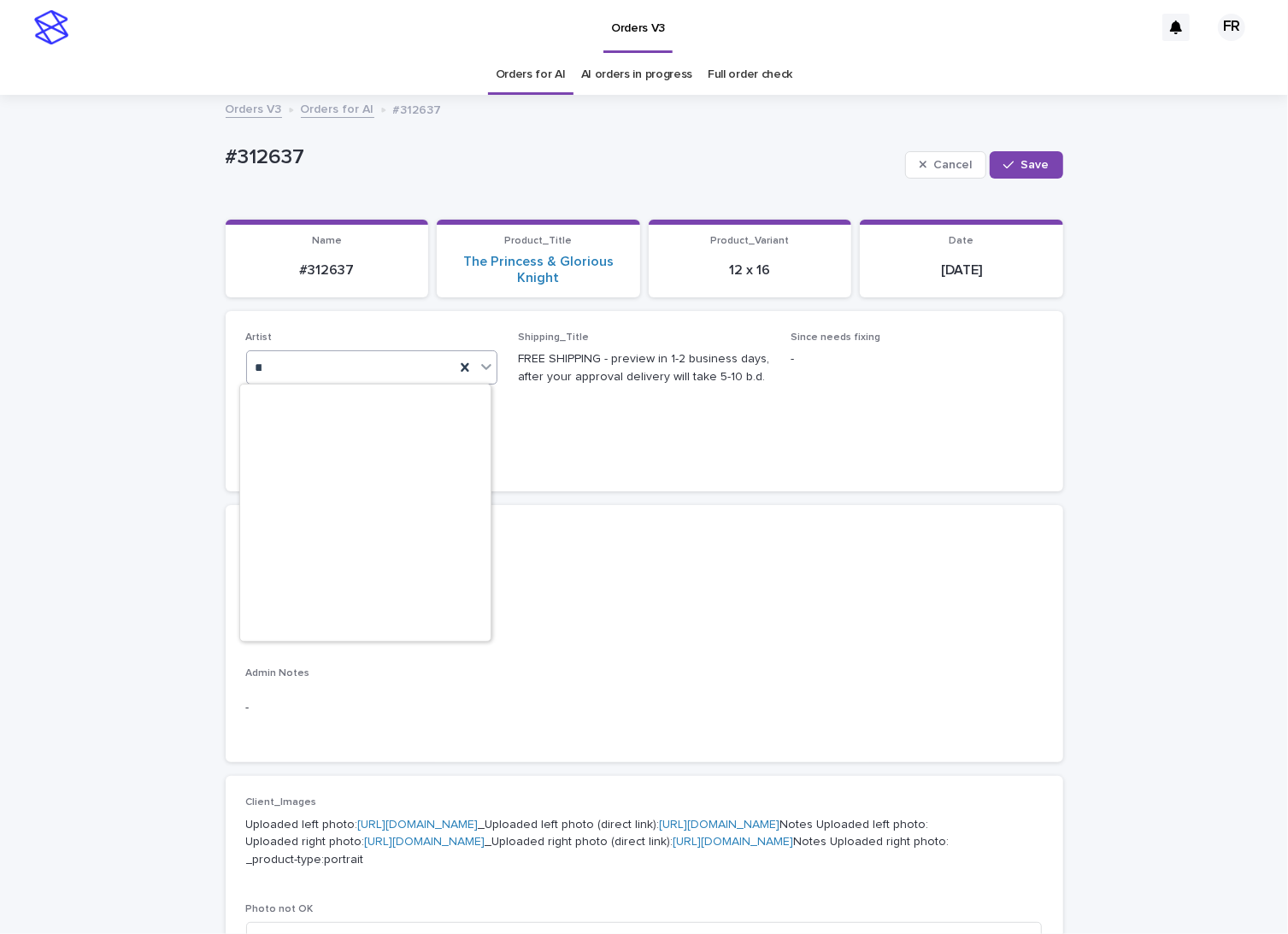
type input "***"
click at [1037, 170] on span "Save" at bounding box center [1036, 165] width 29 height 12
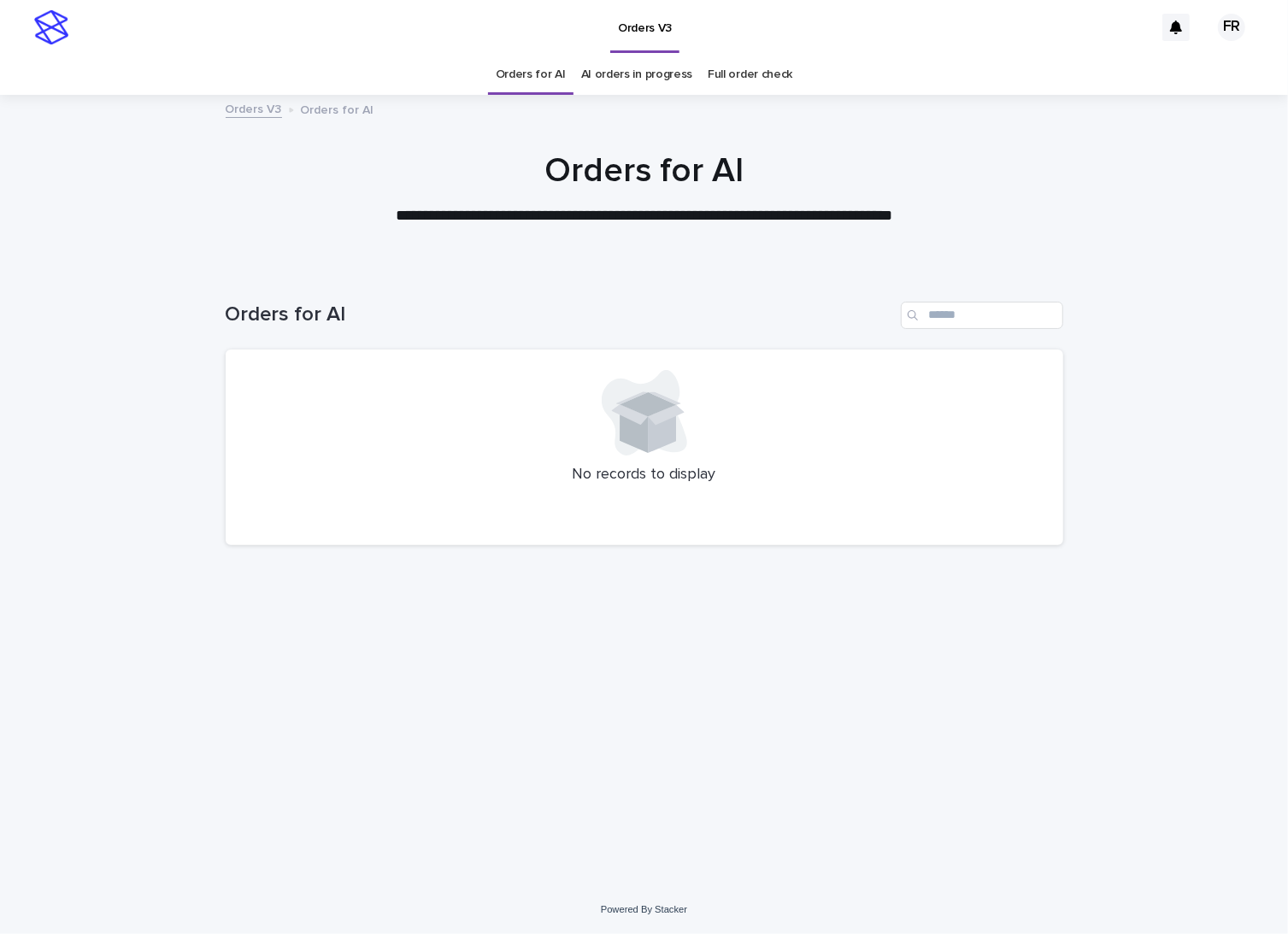
click at [518, 87] on link "Orders for AI" at bounding box center [531, 74] width 70 height 40
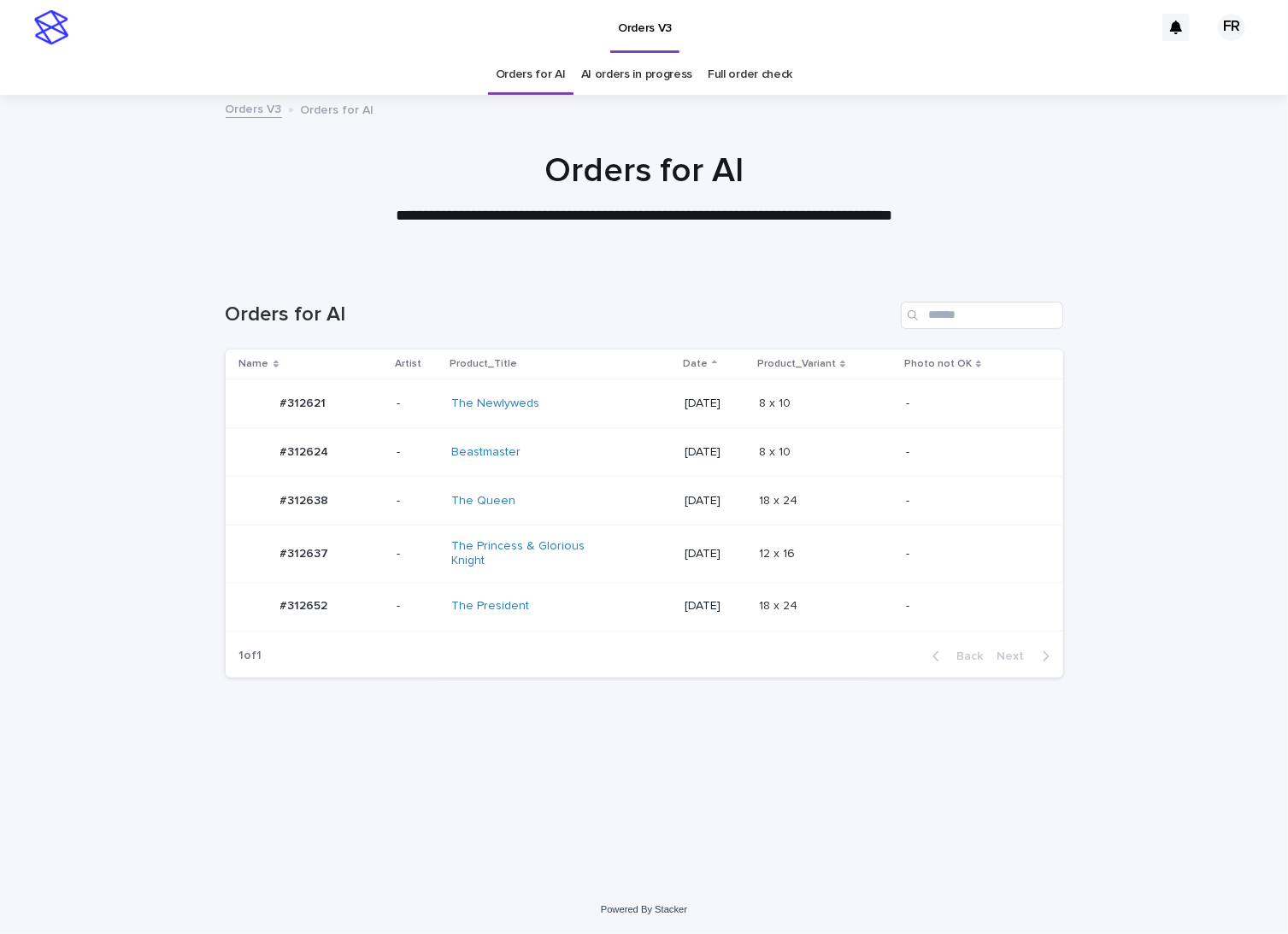
click at [520, 86] on link "Orders for AI" at bounding box center [531, 74] width 70 height 40
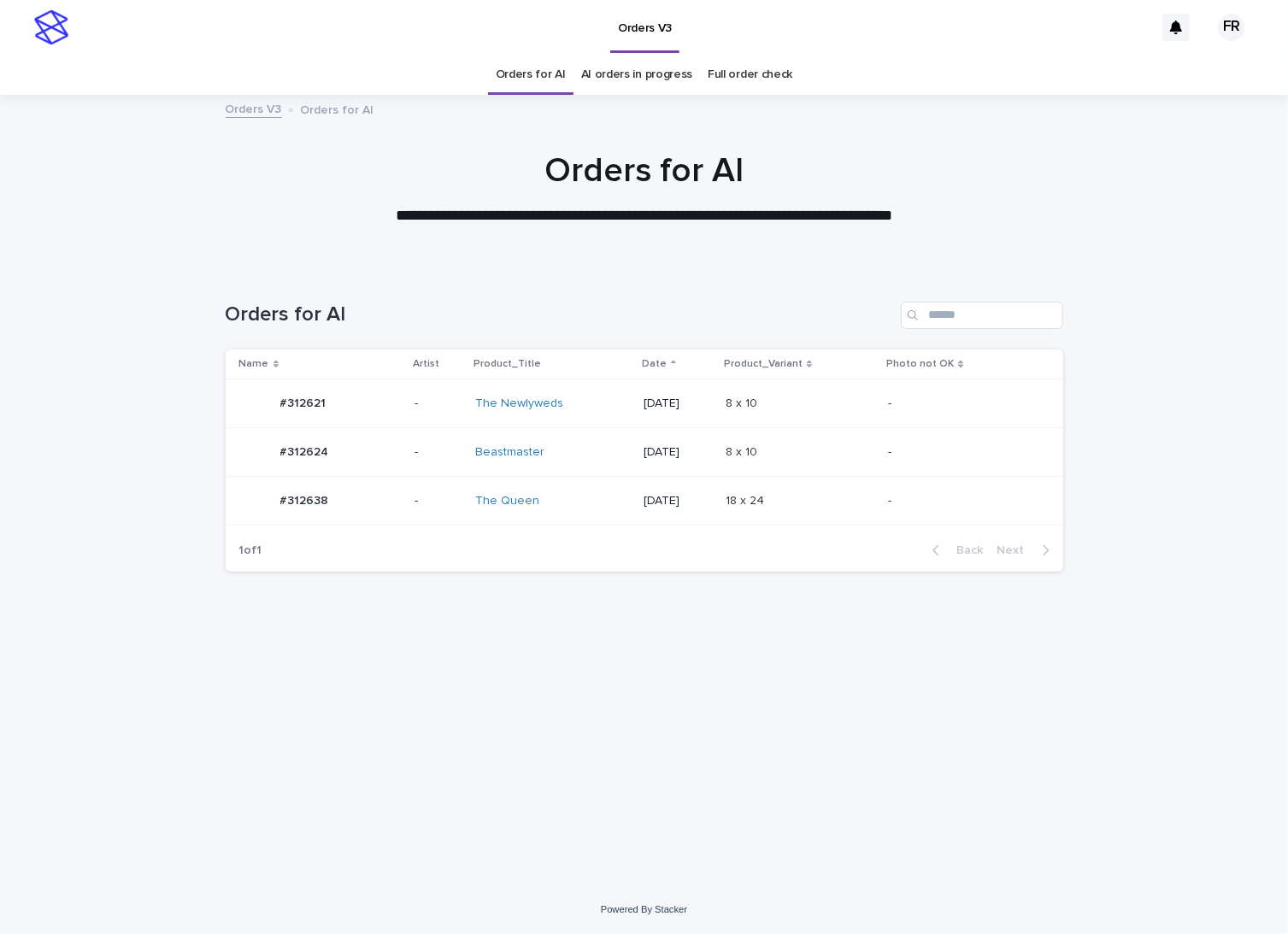
click at [822, 494] on p at bounding box center [797, 501] width 143 height 14
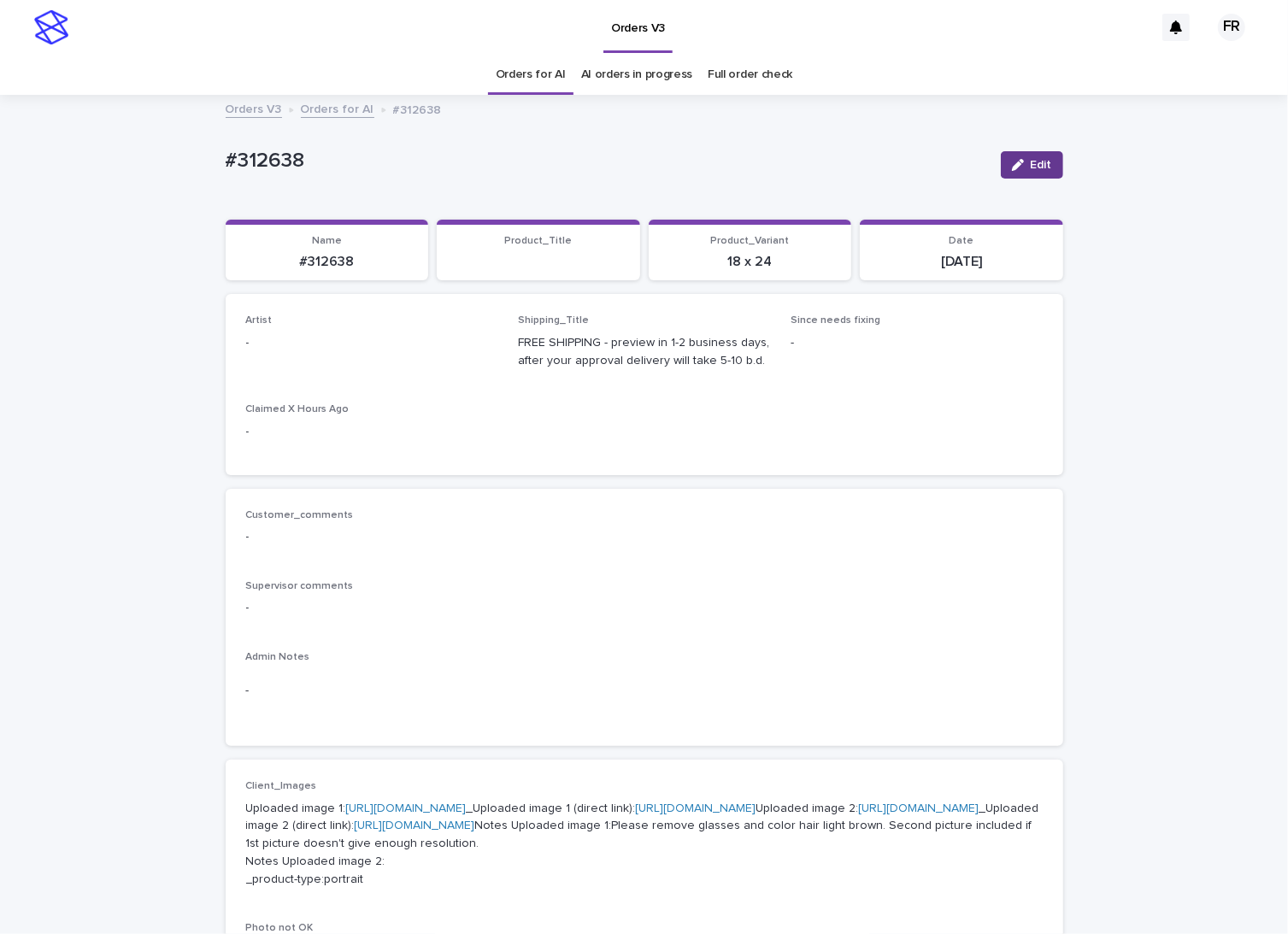
click at [1021, 159] on div "button" at bounding box center [1021, 165] width 19 height 12
click at [331, 349] on div "Select..." at bounding box center [344, 351] width 195 height 29
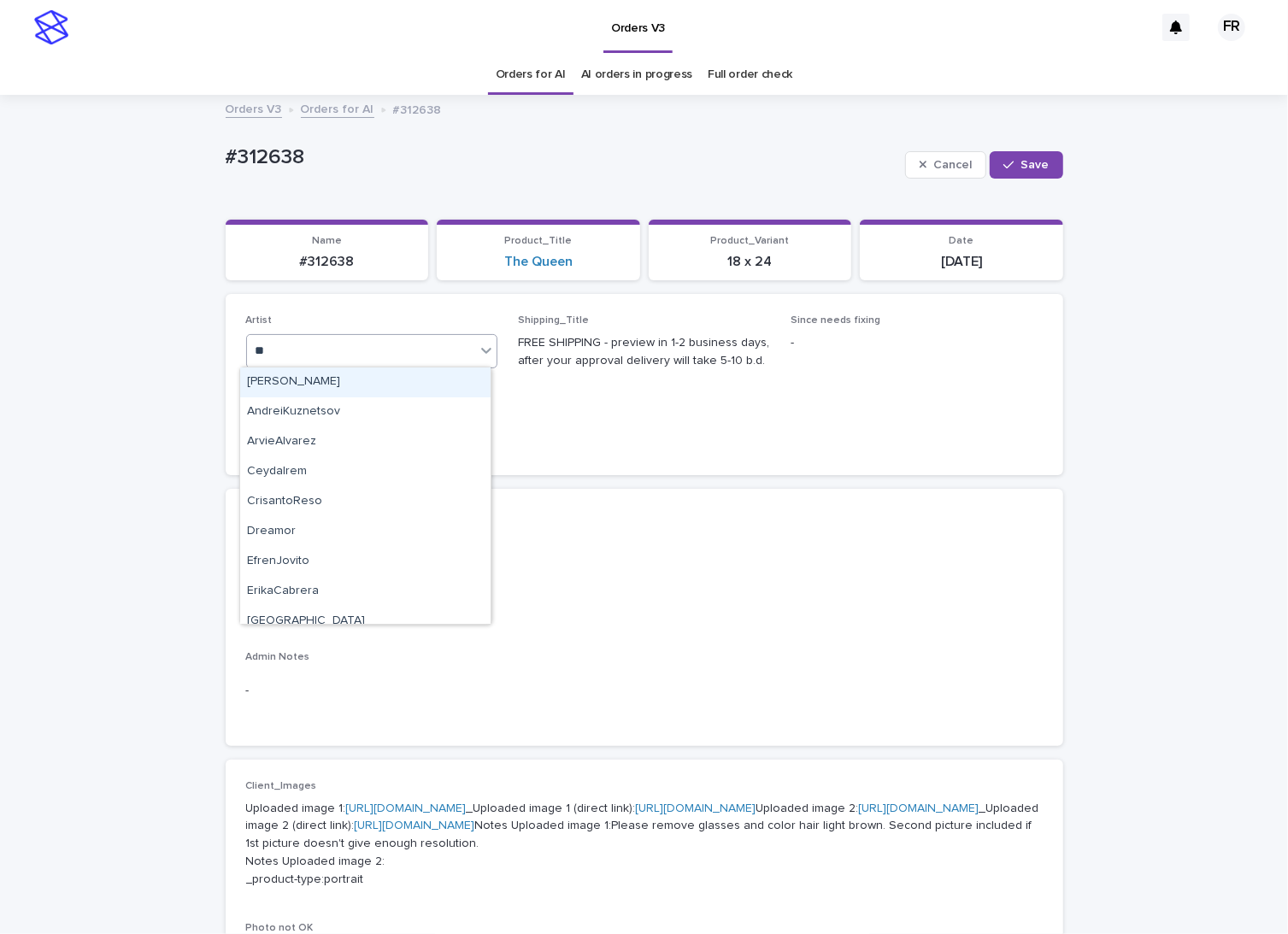
type input "***"
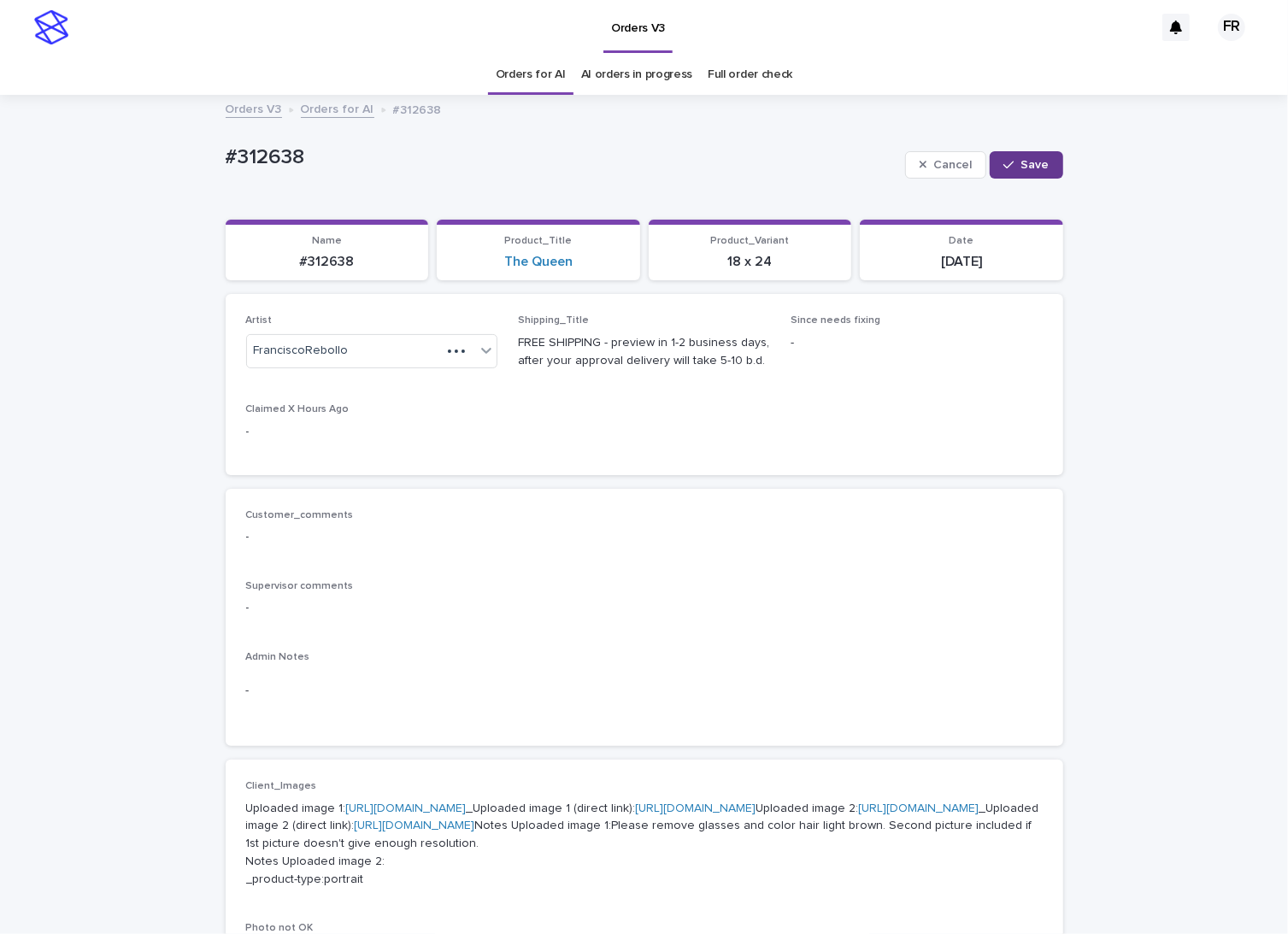
click at [1042, 164] on button "Save" at bounding box center [1026, 165] width 72 height 28
click at [339, 265] on p "#312638" at bounding box center [327, 262] width 183 height 16
copy p "312638"
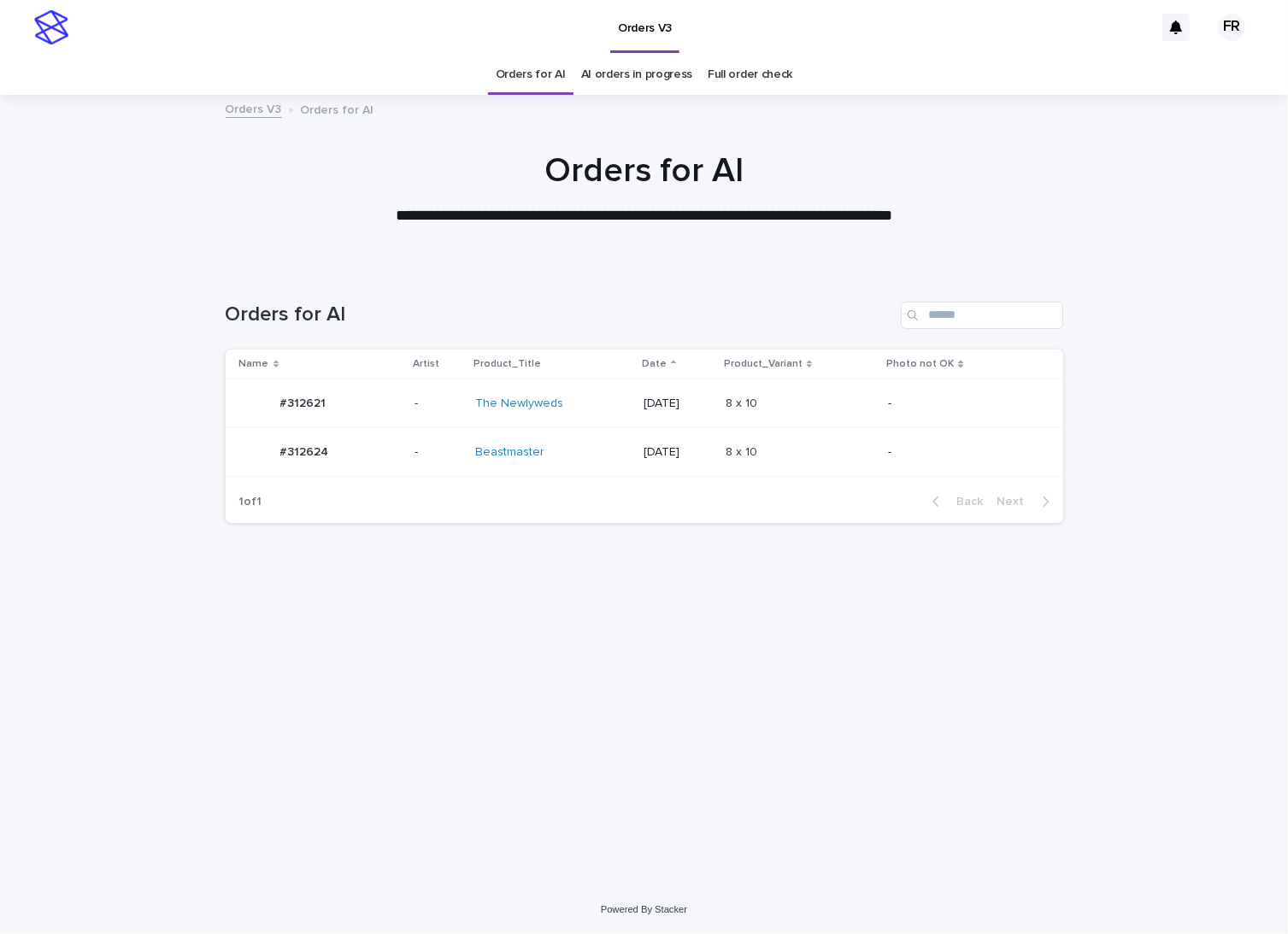
click at [124, 358] on div "Loading... Saving… Loading... Saving… Orders for AI Name Artist Product_Title D…" at bounding box center [644, 576] width 1288 height 618
click at [89, 378] on div "Loading... Saving… Loading... Saving… Orders for AI Name Artist Product_Title D…" at bounding box center [644, 576] width 1288 height 618
click at [514, 80] on link "Orders for AI" at bounding box center [531, 74] width 70 height 40
